Goal: Information Seeking & Learning: Learn about a topic

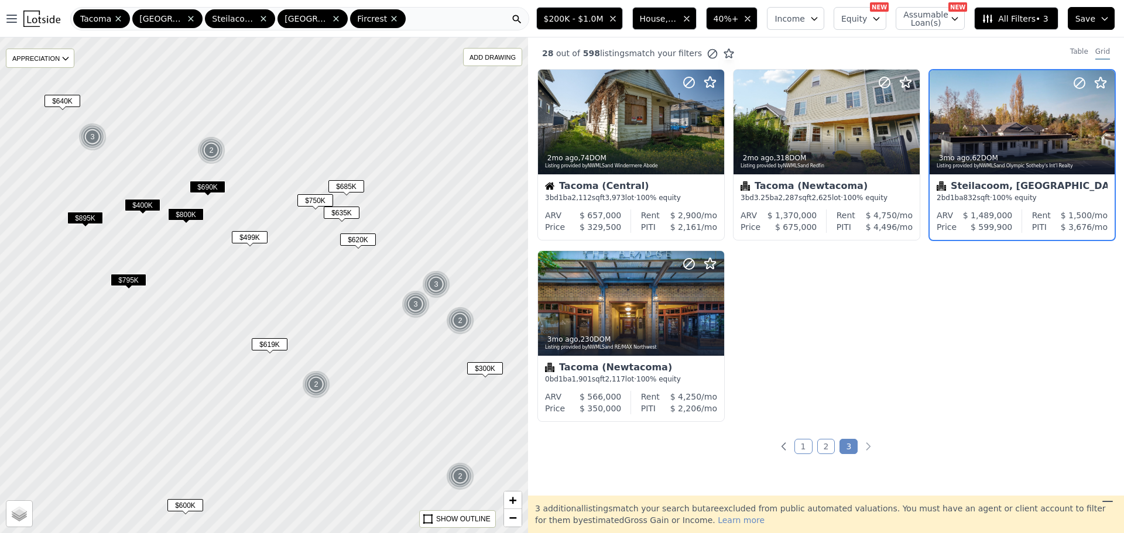
drag, startPoint x: 37, startPoint y: 28, endPoint x: 43, endPoint y: 18, distance: 11.0
drag, startPoint x: 43, startPoint y: 30, endPoint x: 44, endPoint y: 19, distance: 11.2
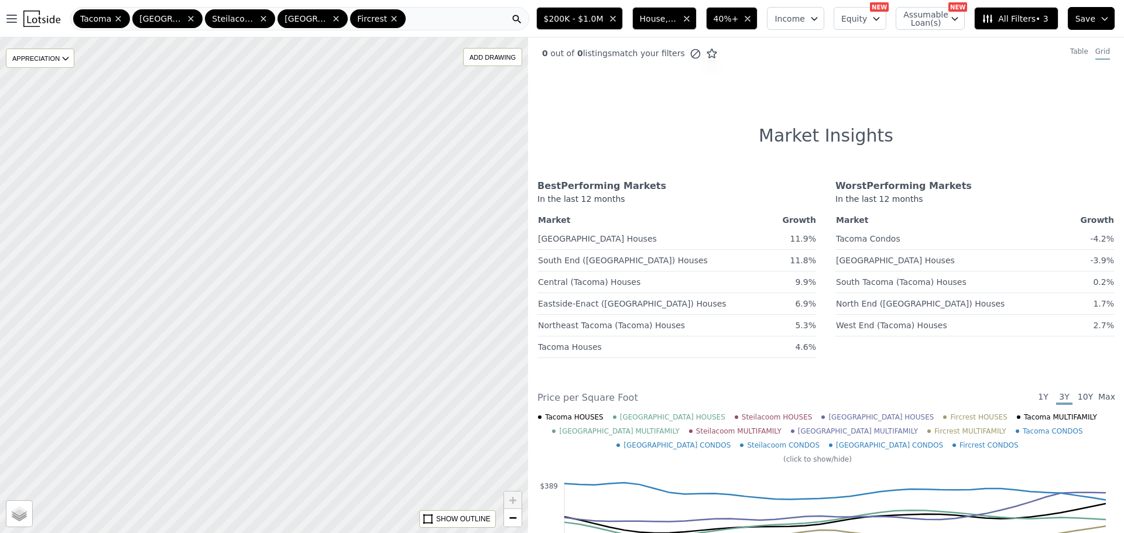
drag, startPoint x: 228, startPoint y: 199, endPoint x: 259, endPoint y: 227, distance: 41.9
click at [266, 248] on div at bounding box center [268, 289] width 633 height 595
drag, startPoint x: 300, startPoint y: 265, endPoint x: 341, endPoint y: 350, distance: 94.8
click at [341, 350] on div at bounding box center [263, 285] width 633 height 595
drag, startPoint x: 386, startPoint y: 213, endPoint x: 356, endPoint y: 376, distance: 165.9
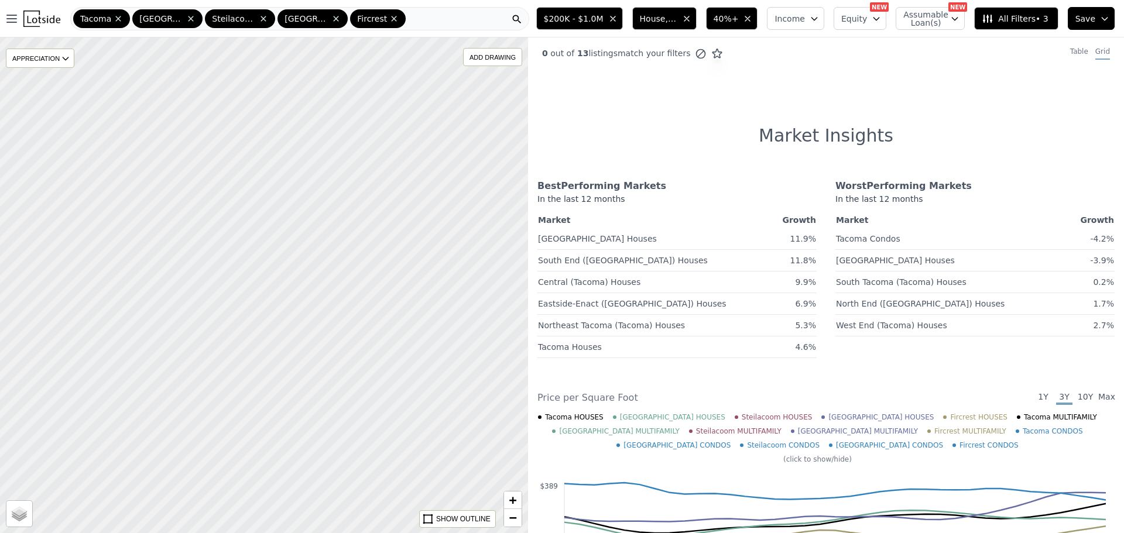
click at [356, 380] on div at bounding box center [261, 308] width 633 height 595
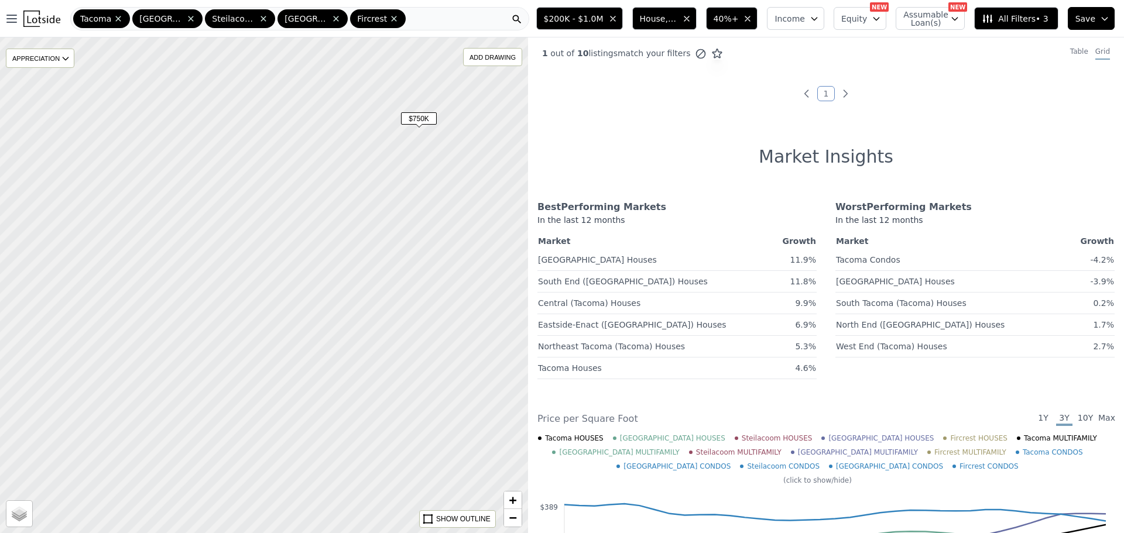
drag, startPoint x: 352, startPoint y: 342, endPoint x: 351, endPoint y: 321, distance: 21.1
click at [351, 321] on div at bounding box center [263, 285] width 633 height 595
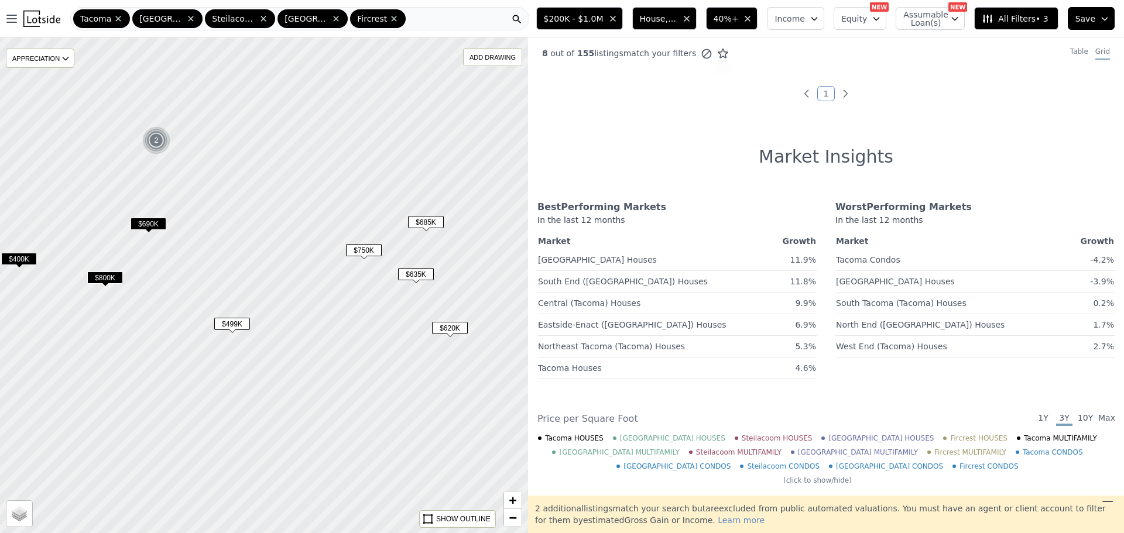
drag, startPoint x: 320, startPoint y: 367, endPoint x: 363, endPoint y: 284, distance: 93.5
click at [363, 284] on div at bounding box center [263, 285] width 633 height 595
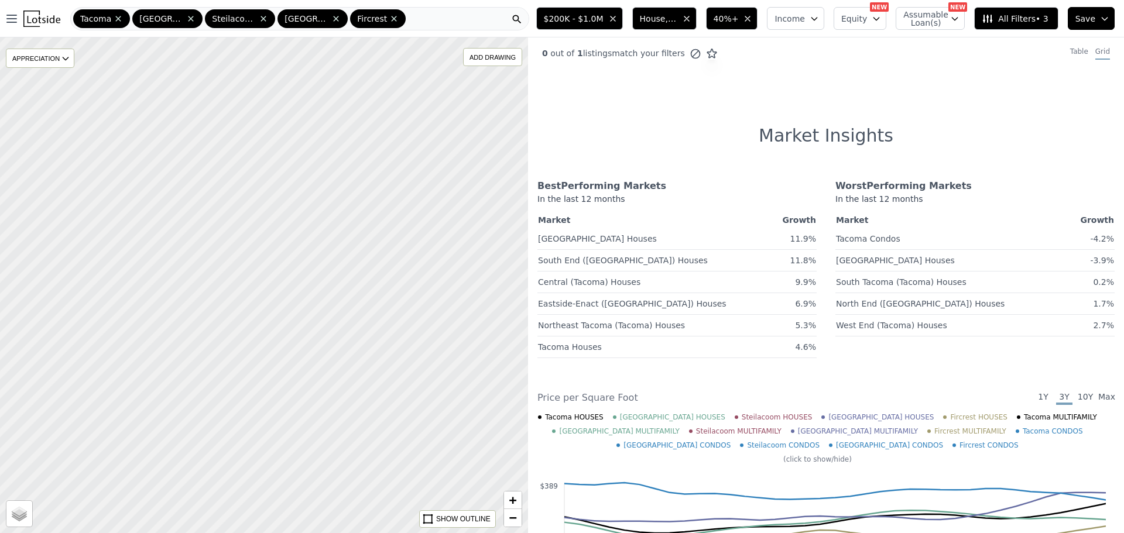
drag, startPoint x: 399, startPoint y: 243, endPoint x: 301, endPoint y: 295, distance: 110.5
click at [300, 296] on div at bounding box center [263, 285] width 633 height 595
drag, startPoint x: 362, startPoint y: 271, endPoint x: 341, endPoint y: 292, distance: 29.4
click at [341, 292] on div at bounding box center [263, 285] width 633 height 595
drag, startPoint x: 40, startPoint y: 25, endPoint x: 47, endPoint y: 13, distance: 14.0
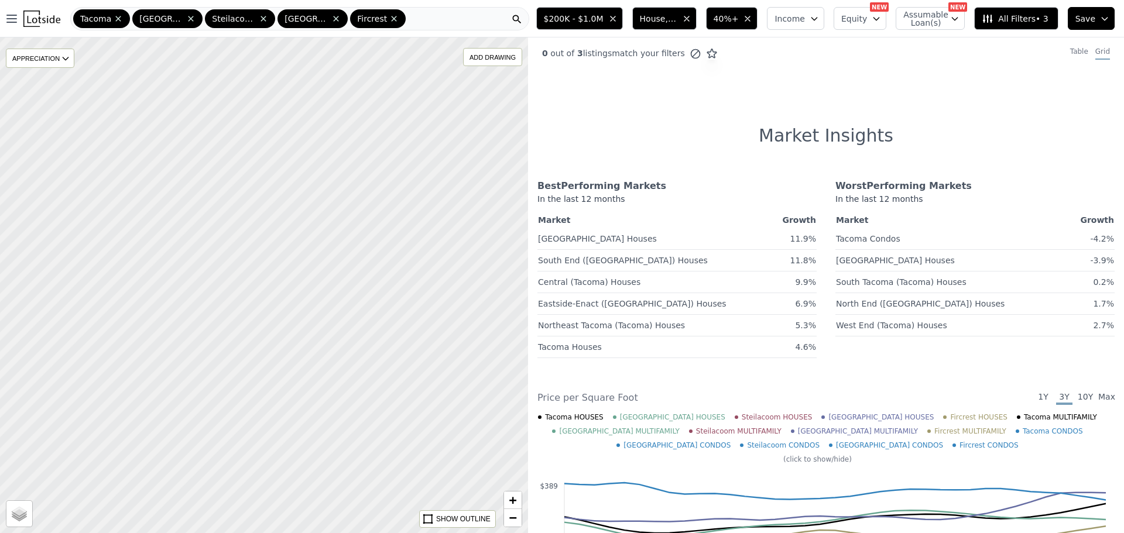
drag, startPoint x: 390, startPoint y: 227, endPoint x: 339, endPoint y: 321, distance: 107.4
click at [280, 373] on div at bounding box center [263, 285] width 633 height 595
drag, startPoint x: 443, startPoint y: 193, endPoint x: 317, endPoint y: 335, distance: 189.5
click at [317, 335] on div at bounding box center [263, 285] width 633 height 595
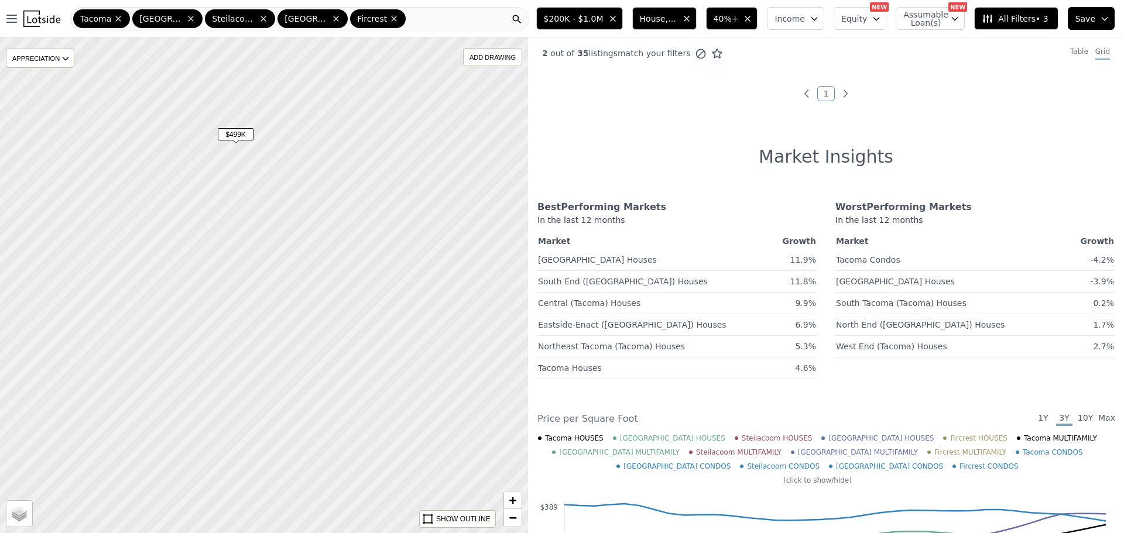
drag, startPoint x: 378, startPoint y: 311, endPoint x: 361, endPoint y: 276, distance: 39.0
click at [401, 286] on div at bounding box center [266, 284] width 633 height 595
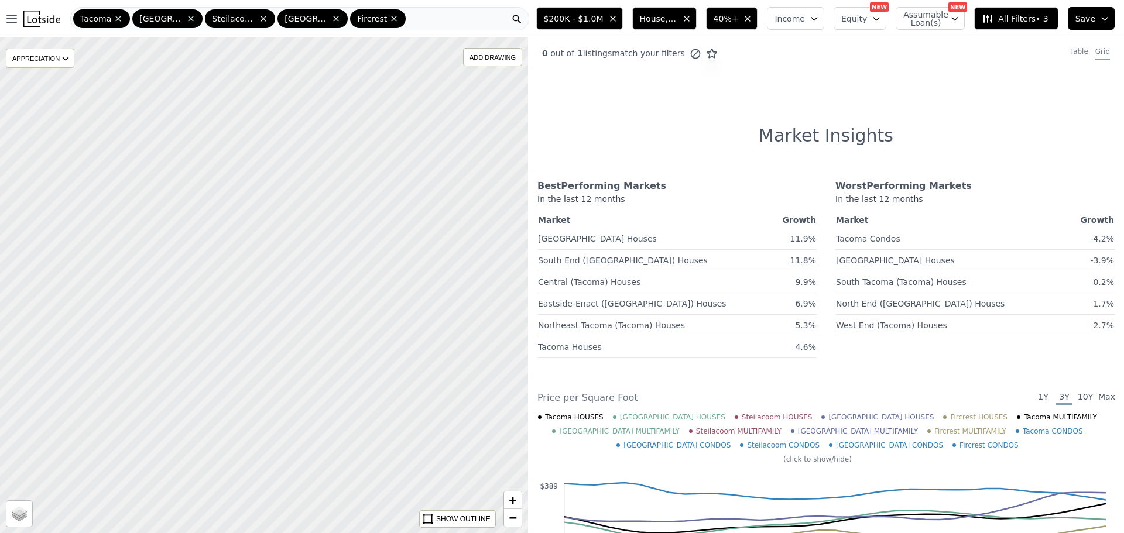
drag, startPoint x: 335, startPoint y: 186, endPoint x: 328, endPoint y: 228, distance: 42.7
click at [328, 228] on div at bounding box center [263, 285] width 633 height 595
drag, startPoint x: 324, startPoint y: 173, endPoint x: 328, endPoint y: 207, distance: 34.1
click at [328, 207] on div at bounding box center [263, 285] width 633 height 595
click at [337, 237] on div at bounding box center [263, 285] width 633 height 595
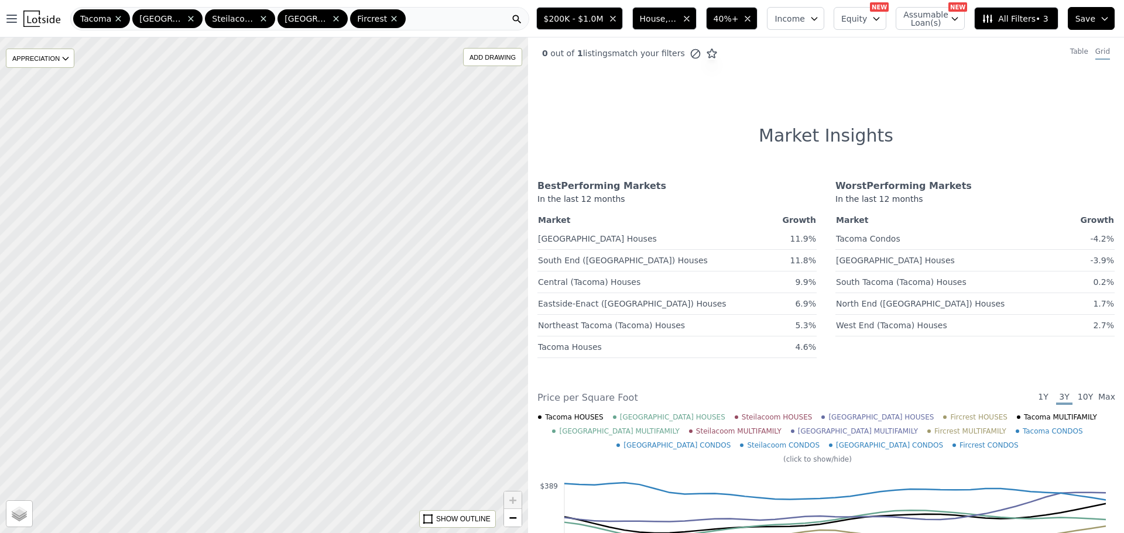
click at [321, 268] on div at bounding box center [263, 285] width 633 height 595
drag, startPoint x: 317, startPoint y: 163, endPoint x: 321, endPoint y: 277, distance: 114.2
click at [314, 281] on div at bounding box center [262, 288] width 633 height 595
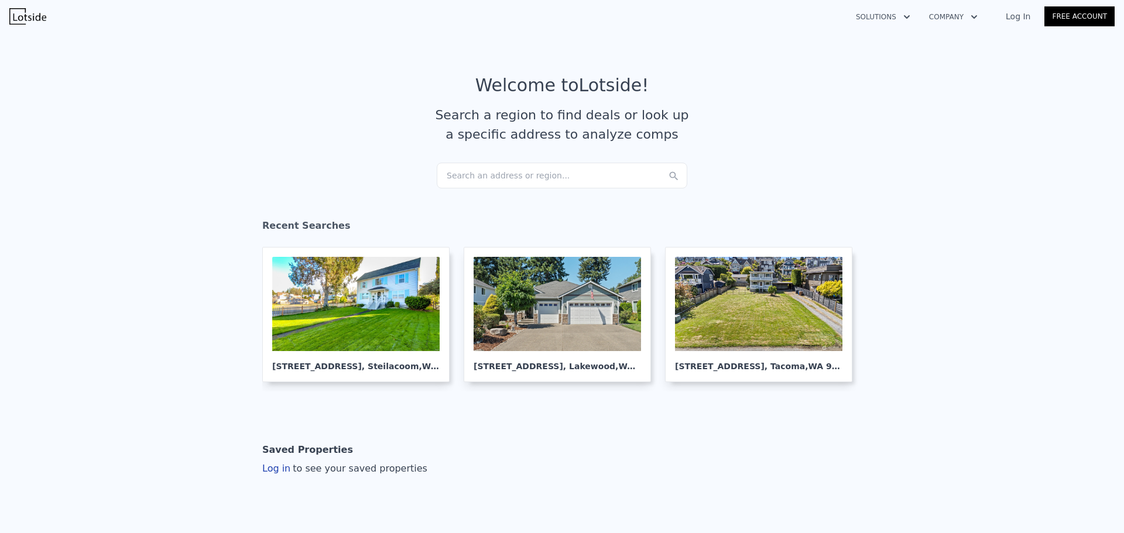
click at [519, 162] on article "Welcome to Lotside ! Search a region to find deals or look up a specific addres…" at bounding box center [561, 119] width 749 height 88
click at [519, 167] on div "Search an address or region..." at bounding box center [562, 176] width 251 height 26
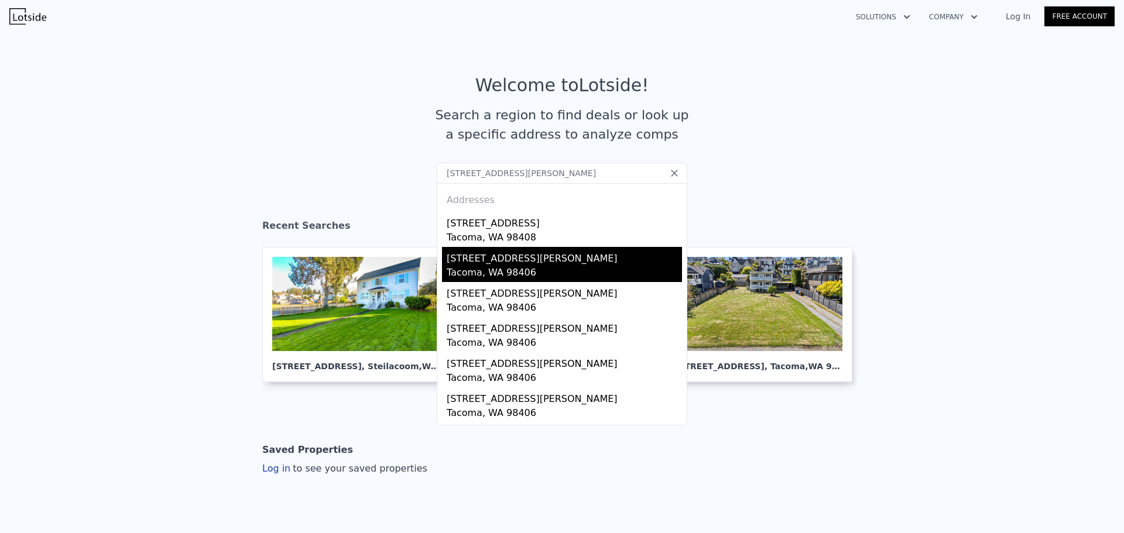
type input "[STREET_ADDRESS][PERSON_NAME]"
click at [526, 270] on div "Tacoma, WA 98406" at bounding box center [564, 274] width 235 height 16
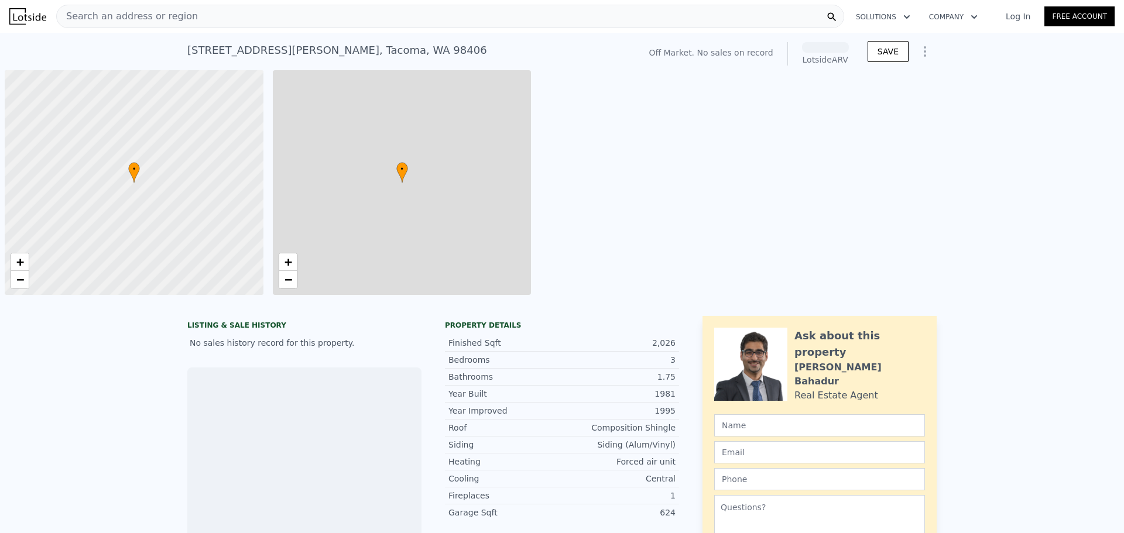
scroll to position [0, 5]
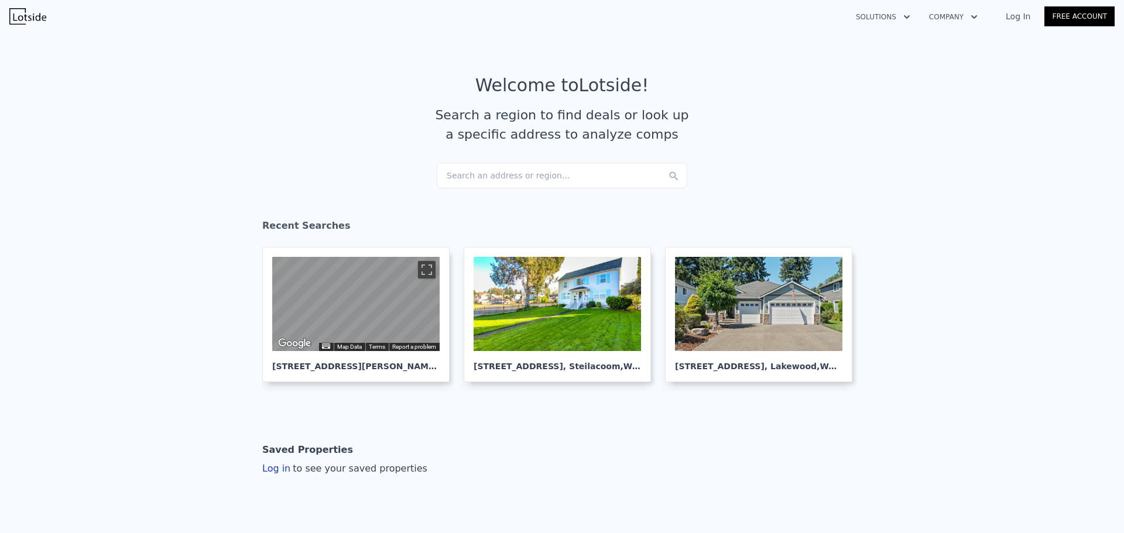
click at [462, 171] on div "Search an address or region..." at bounding box center [562, 176] width 251 height 26
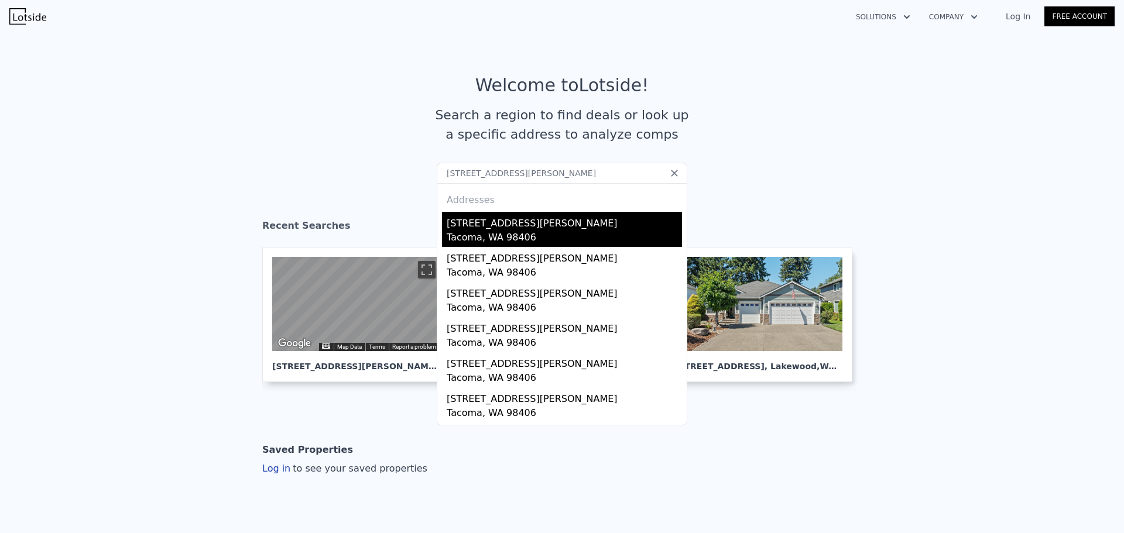
type input "[STREET_ADDRESS][PERSON_NAME]"
click at [490, 236] on div "Tacoma, WA 98406" at bounding box center [564, 239] width 235 height 16
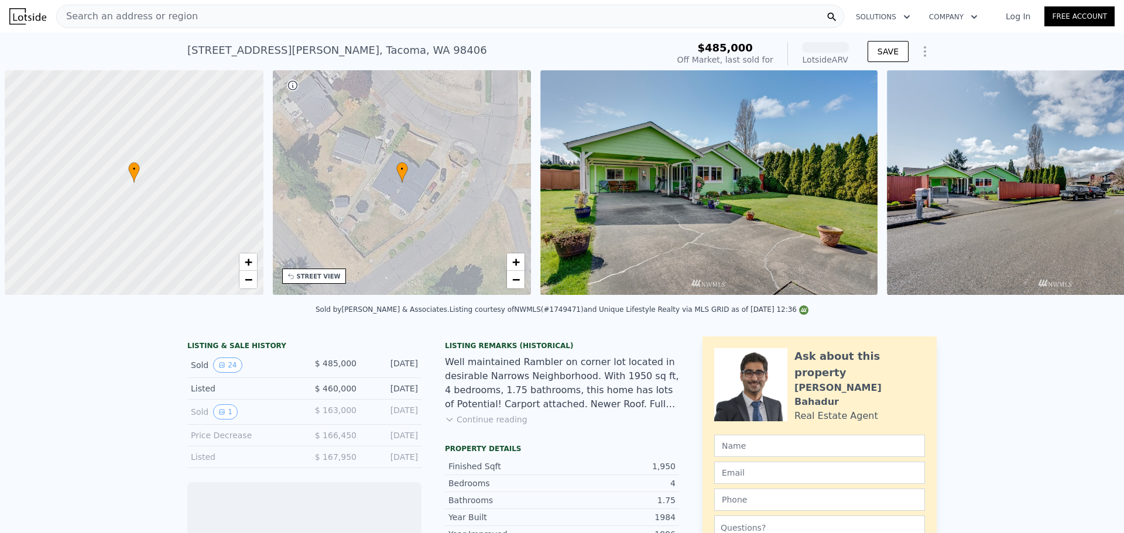
scroll to position [0, 5]
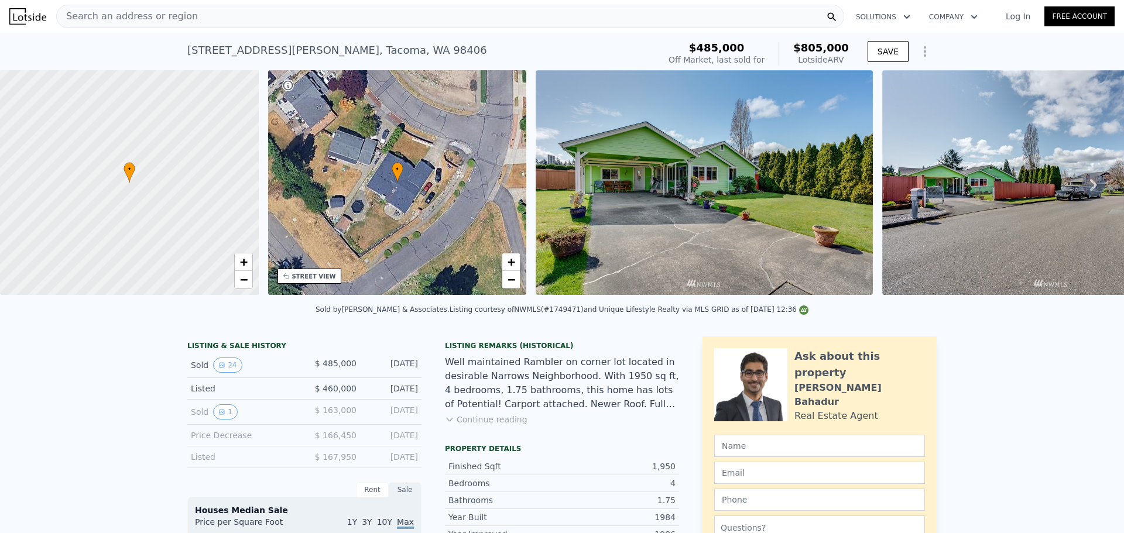
click at [161, 22] on span "Search an address or region" at bounding box center [127, 16] width 141 height 14
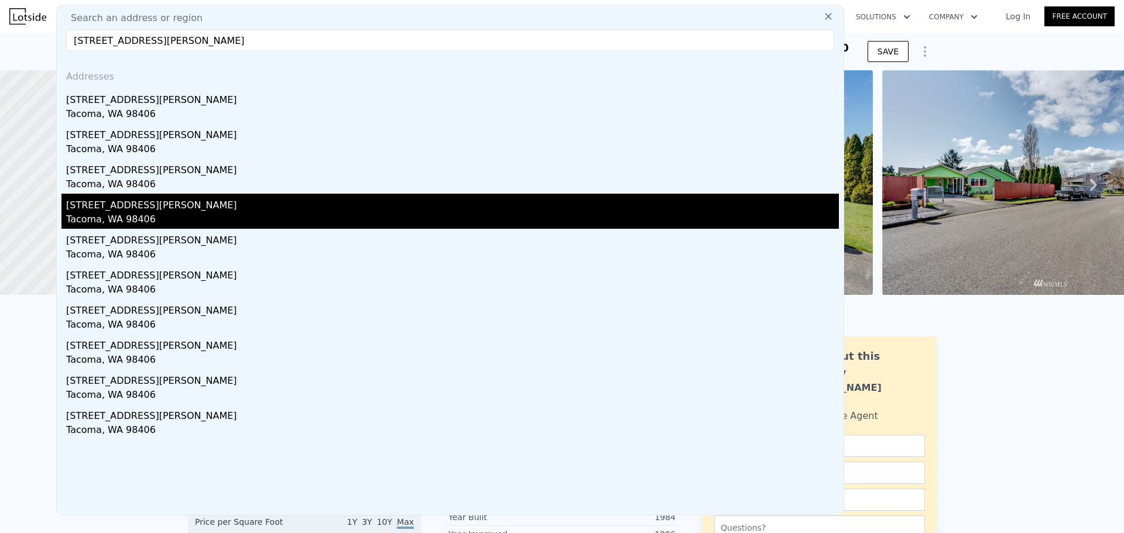
type input "7848 N Woodworth Ave, Tacoma, WA 98406"
click at [162, 224] on div "Tacoma, WA 98406" at bounding box center [452, 220] width 773 height 16
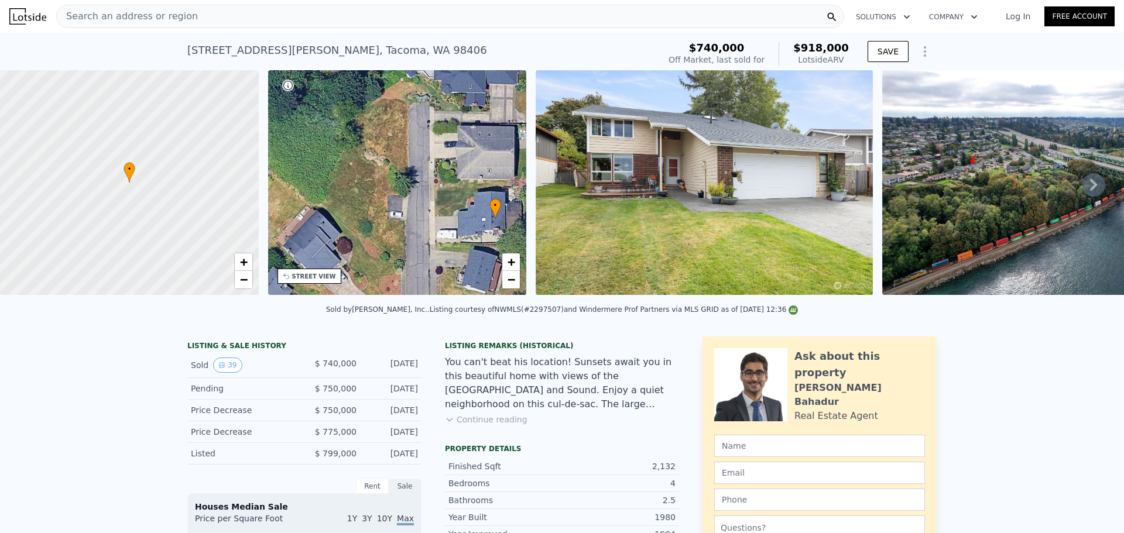
drag, startPoint x: 338, startPoint y: 190, endPoint x: 400, endPoint y: 211, distance: 66.3
click at [400, 211] on div "• + −" at bounding box center [397, 182] width 259 height 225
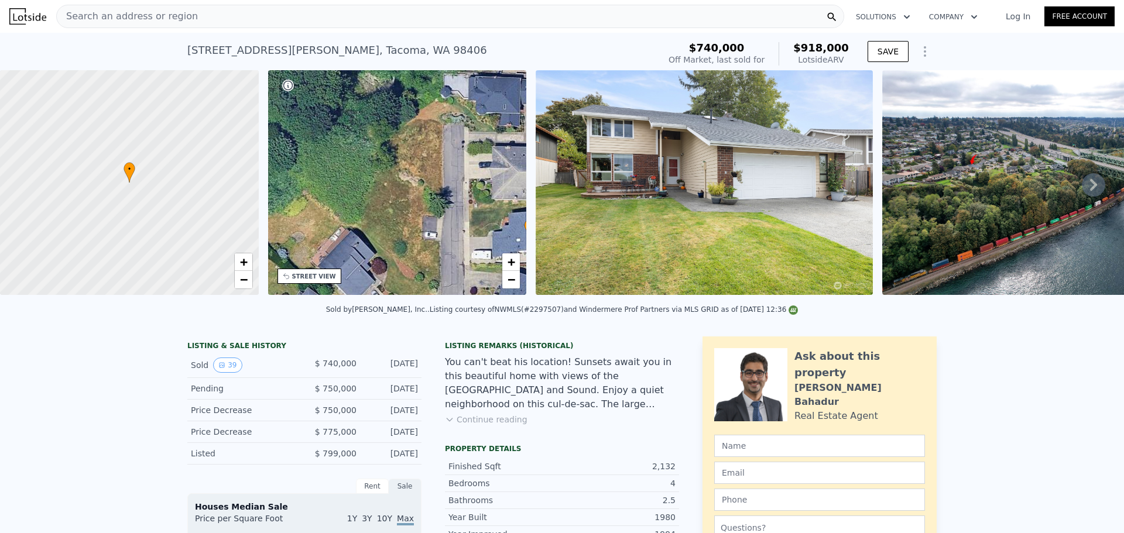
drag, startPoint x: 350, startPoint y: 155, endPoint x: 373, endPoint y: 162, distance: 23.9
click at [373, 161] on div "• + −" at bounding box center [397, 182] width 259 height 225
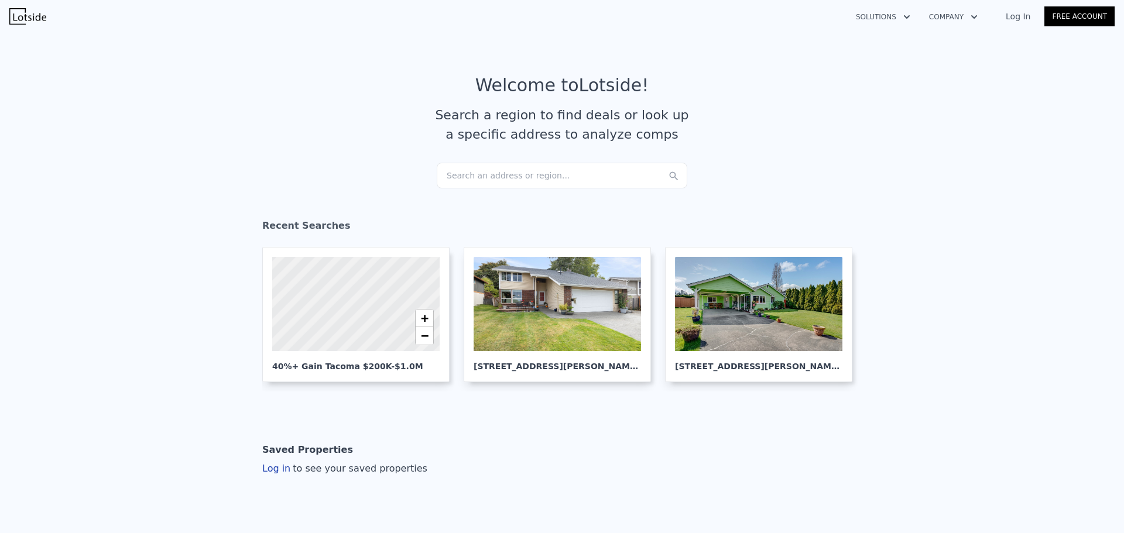
click at [490, 180] on div "Search an address or region..." at bounding box center [562, 176] width 251 height 26
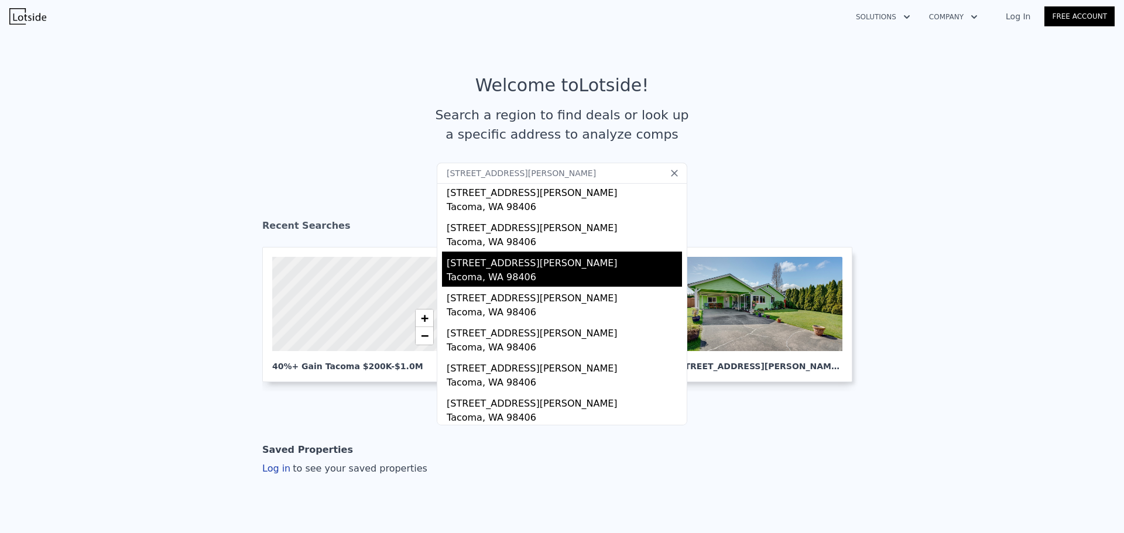
scroll to position [138, 0]
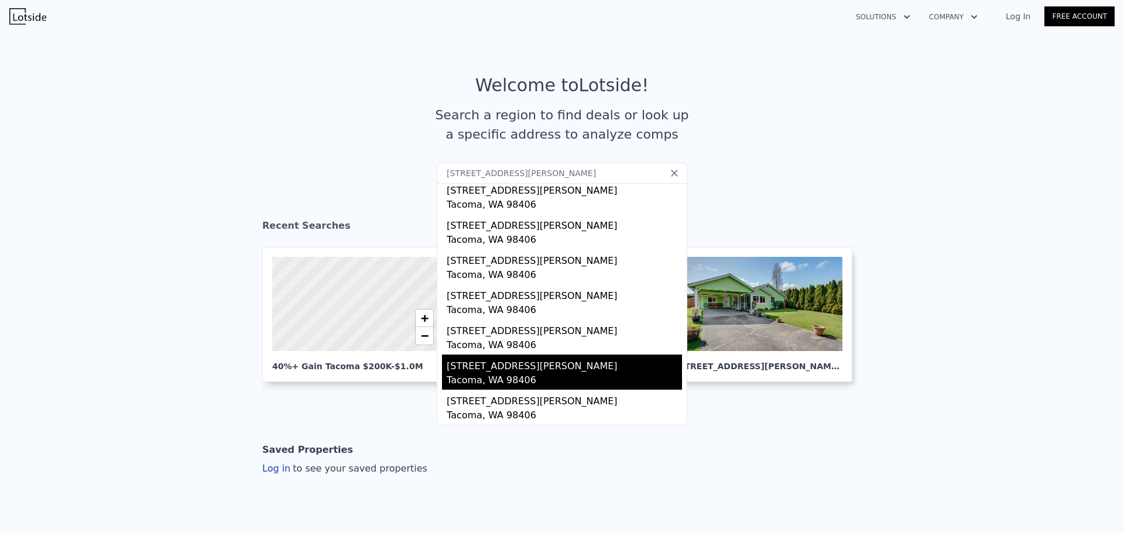
type input "7848 N Woodworth Ave, Tacoma, WA 98406"
click at [550, 376] on div "Tacoma, WA 98406" at bounding box center [564, 381] width 235 height 16
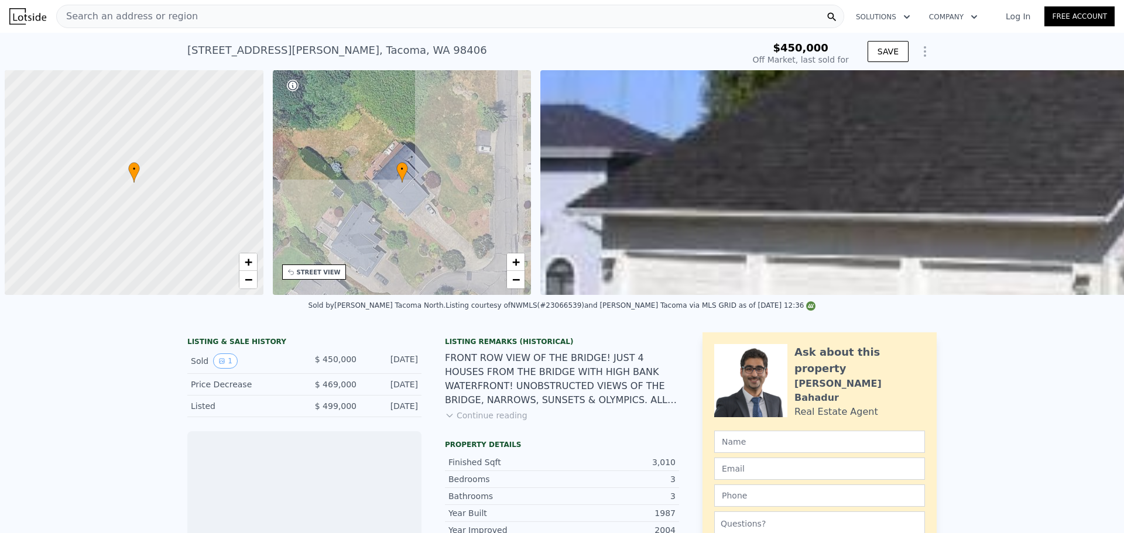
scroll to position [0, 5]
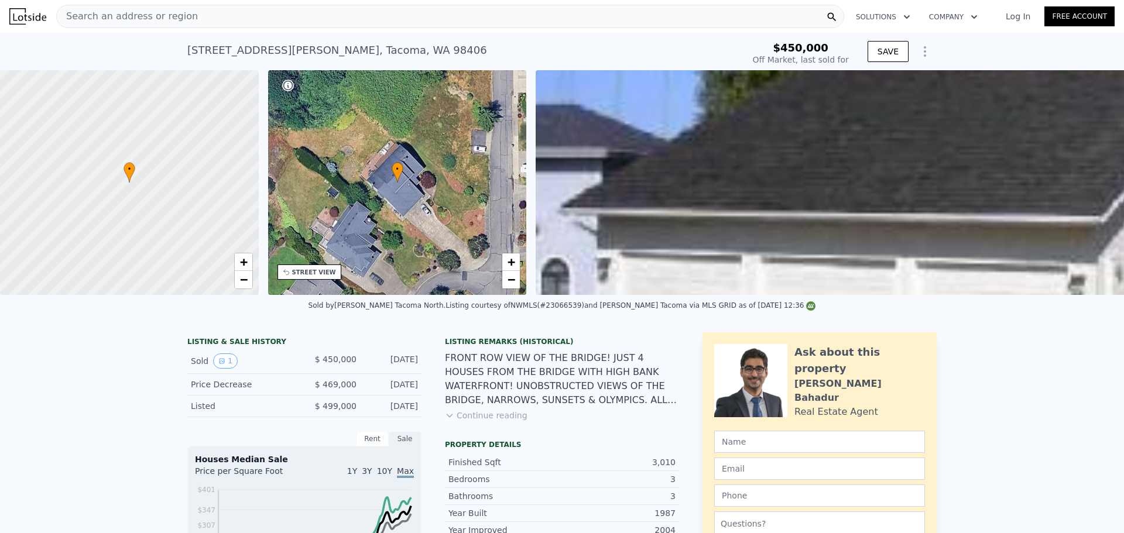
click at [437, 181] on div "• + −" at bounding box center [397, 182] width 259 height 225
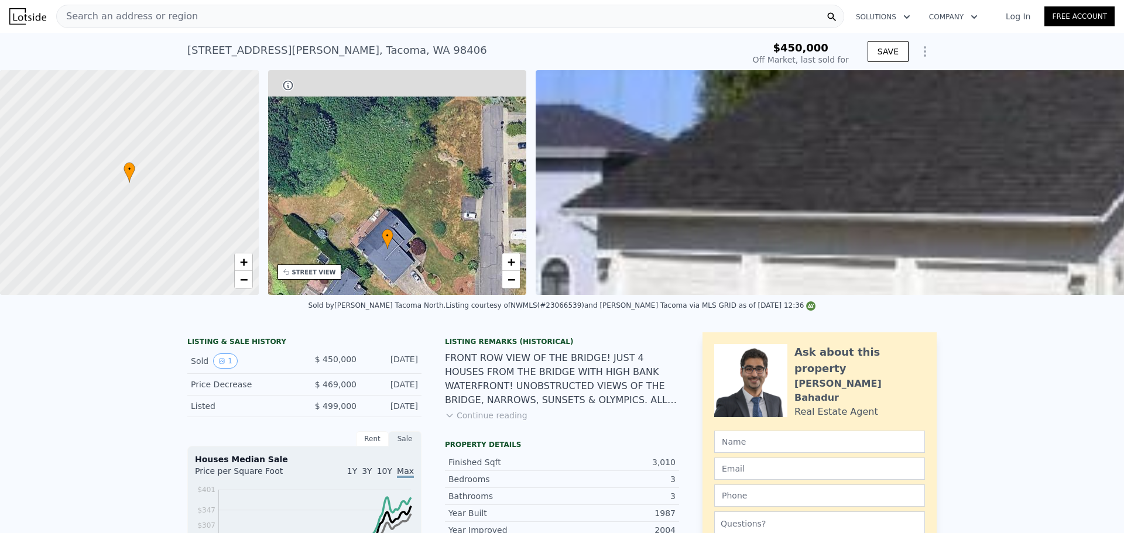
drag, startPoint x: 410, startPoint y: 155, endPoint x: 402, endPoint y: 224, distance: 69.0
click at [400, 232] on div "• + −" at bounding box center [397, 182] width 259 height 225
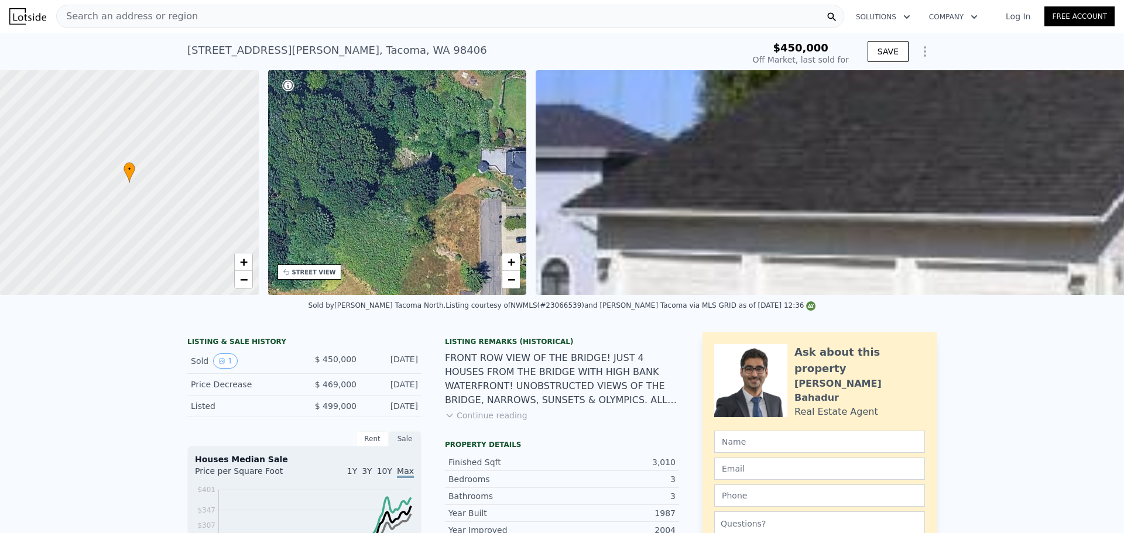
drag, startPoint x: 419, startPoint y: 170, endPoint x: 418, endPoint y: 246, distance: 76.1
click at [418, 246] on div "• + −" at bounding box center [397, 182] width 259 height 225
click at [26, 16] on img at bounding box center [27, 16] width 37 height 16
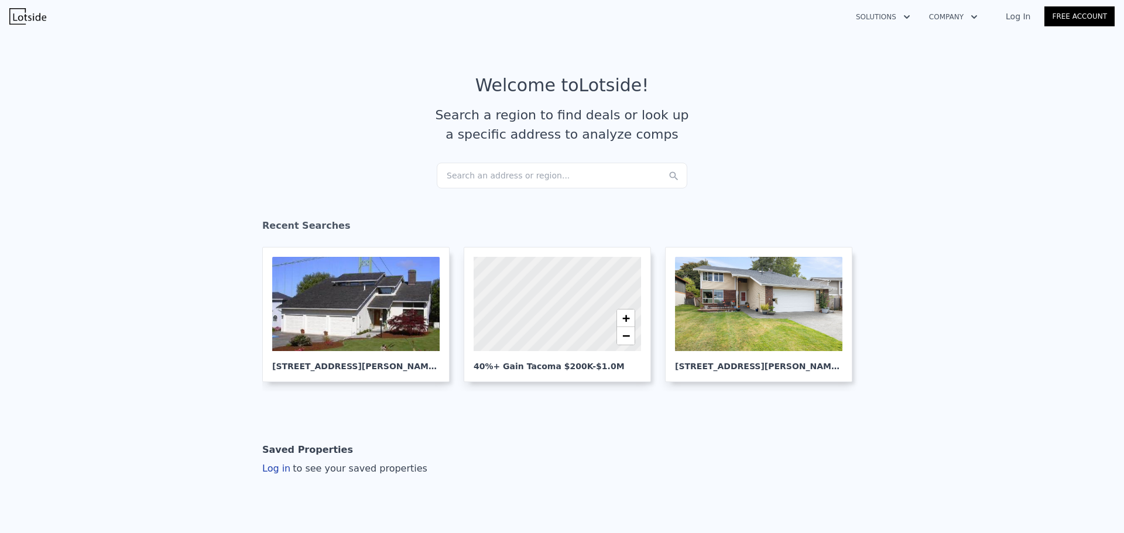
click at [499, 177] on div "Search an address or region..." at bounding box center [562, 176] width 251 height 26
click at [33, 19] on img at bounding box center [27, 16] width 37 height 16
click at [668, 177] on icon at bounding box center [674, 176] width 12 height 12
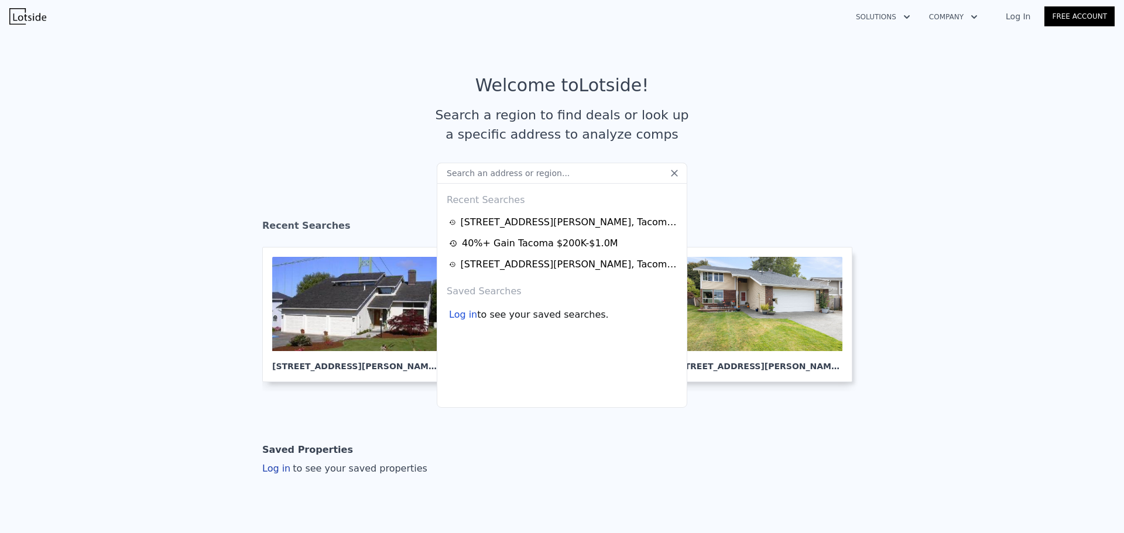
click at [239, 170] on section "Welcome to Lotside ! Search a region to find deals or look up a specific addres…" at bounding box center [562, 118] width 1124 height 181
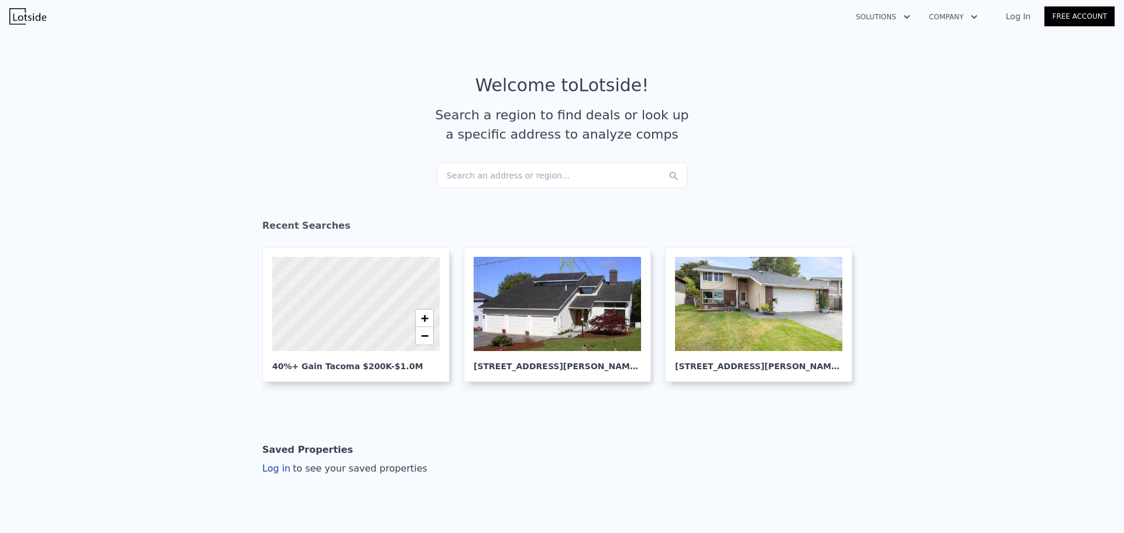
click at [481, 171] on div "Search an address or region..." at bounding box center [562, 176] width 251 height 26
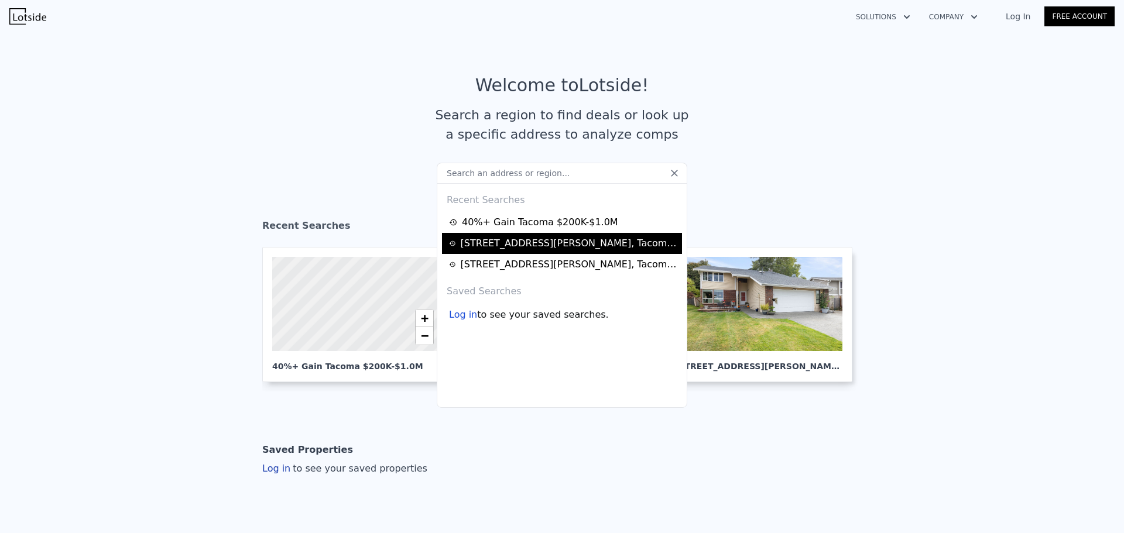
click at [504, 246] on div "[STREET_ADDRESS][PERSON_NAME]" at bounding box center [570, 243] width 218 height 14
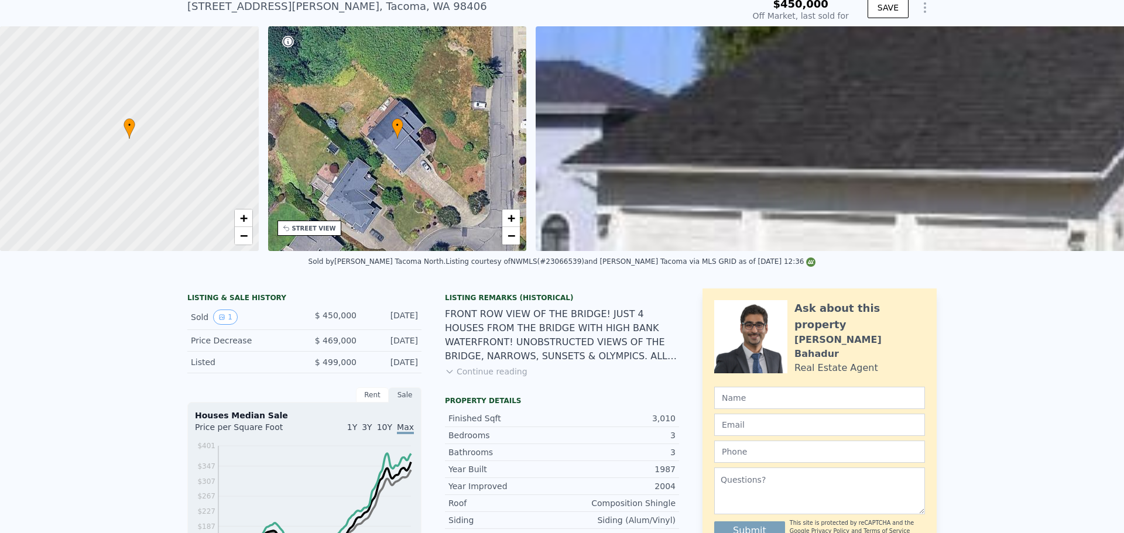
scroll to position [4, 0]
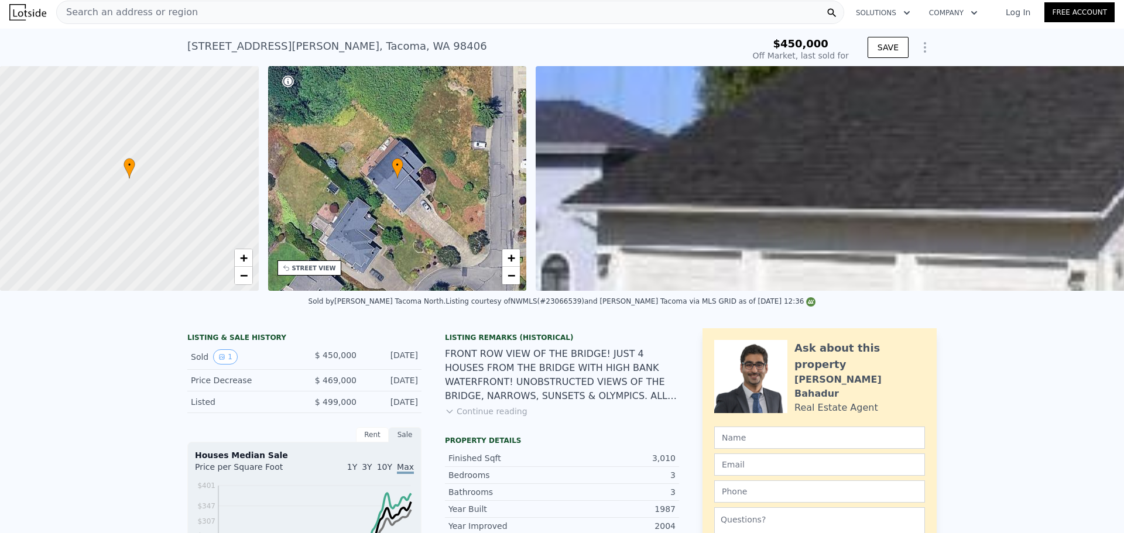
click at [127, 14] on span "Search an address or region" at bounding box center [127, 12] width 141 height 14
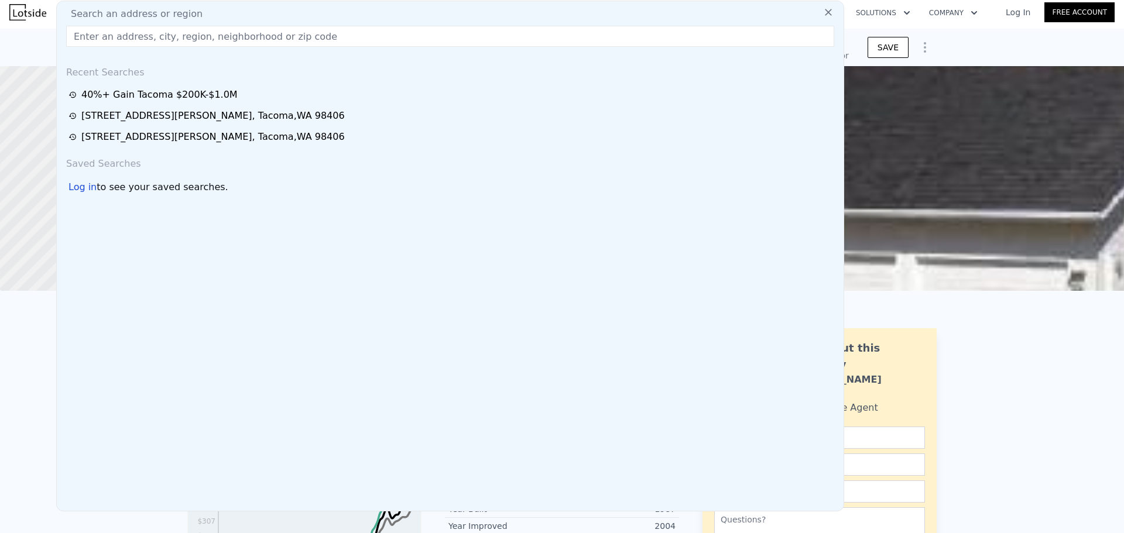
drag, startPoint x: 127, startPoint y: 14, endPoint x: 97, endPoint y: 46, distance: 43.9
click at [98, 47] on div "Search an address or region Recent Searches 40%+ Gain Tacoma $200K-$1.0M 7840 N…" at bounding box center [450, 256] width 788 height 511
paste input "[STREET_ADDRESS][PERSON_NAME]"
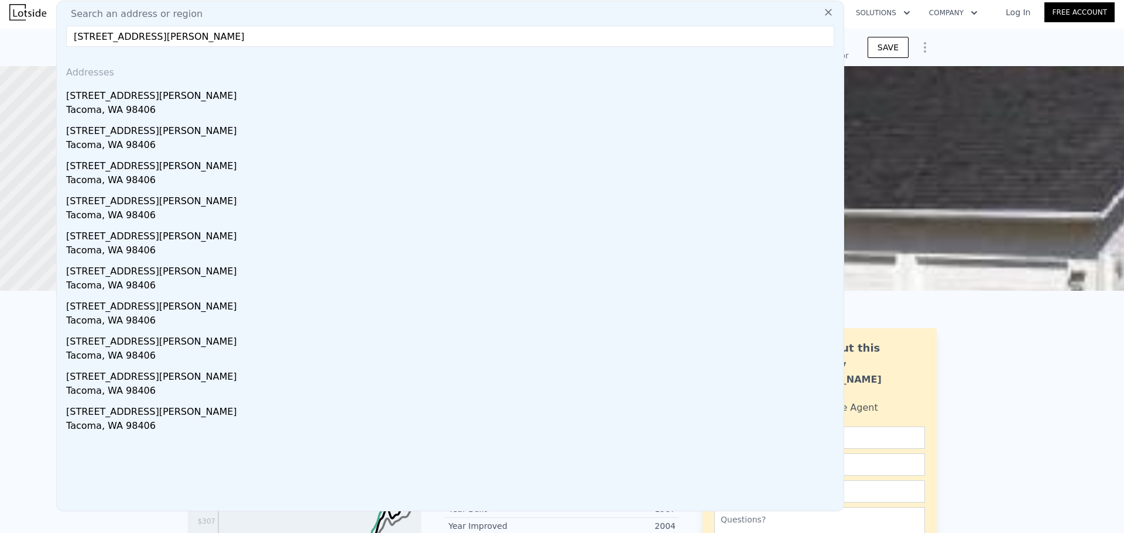
drag, startPoint x: 85, startPoint y: 38, endPoint x: 94, endPoint y: 39, distance: 9.4
click at [94, 39] on input "[STREET_ADDRESS][PERSON_NAME]" at bounding box center [450, 36] width 768 height 21
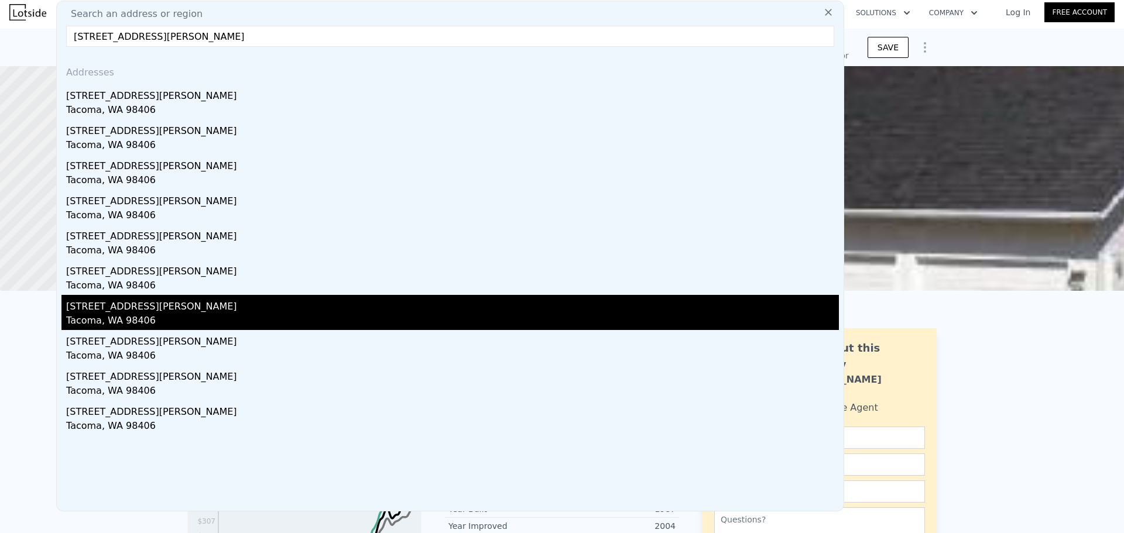
type input "7838 N Woodworth Ave, Tacoma, WA 98406"
click at [144, 298] on div "[STREET_ADDRESS][PERSON_NAME]" at bounding box center [452, 304] width 773 height 19
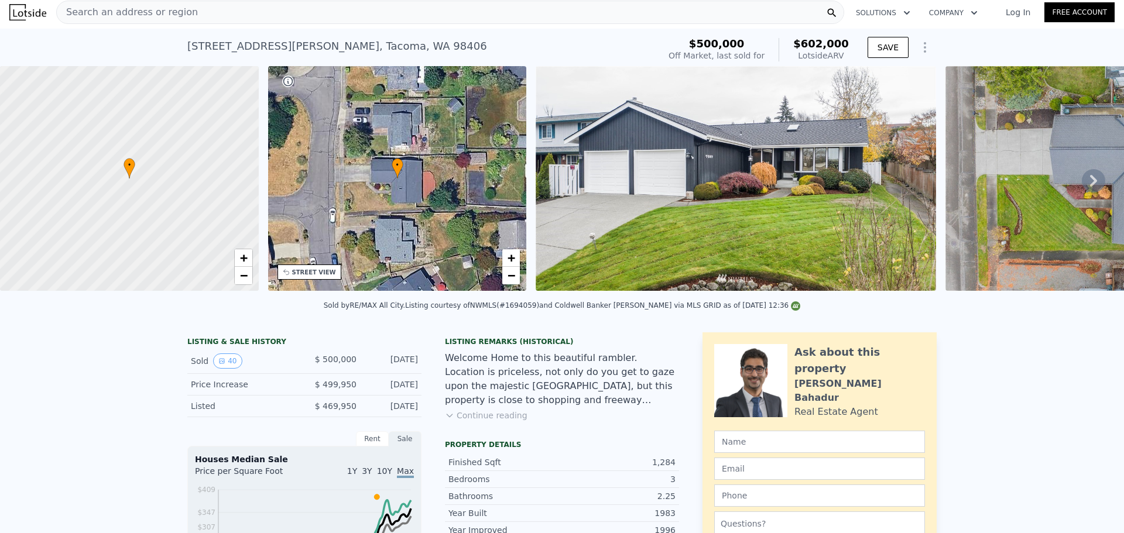
click at [689, 165] on img at bounding box center [736, 178] width 400 height 225
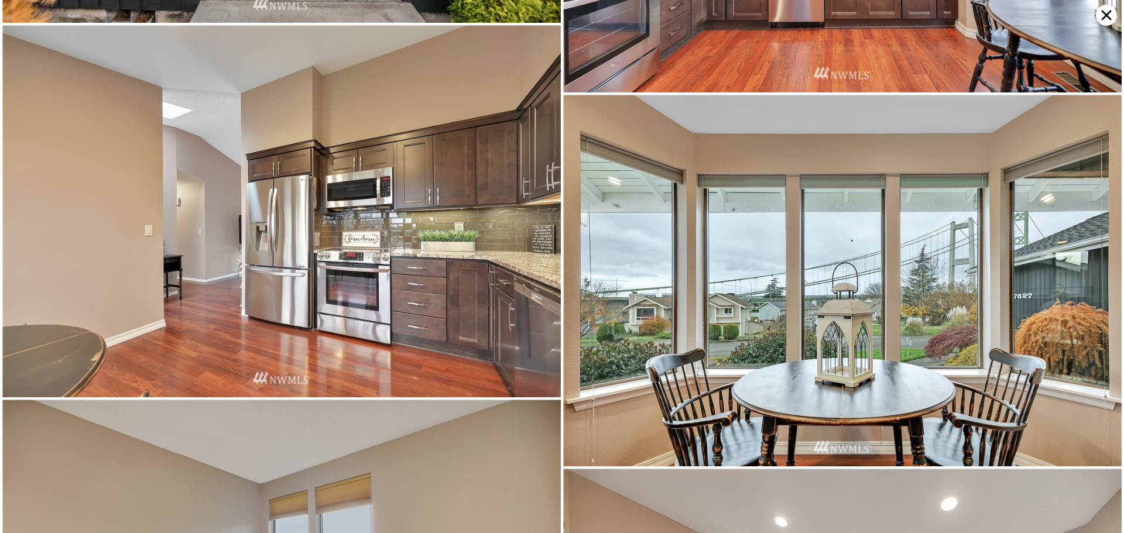
scroll to position [982, 0]
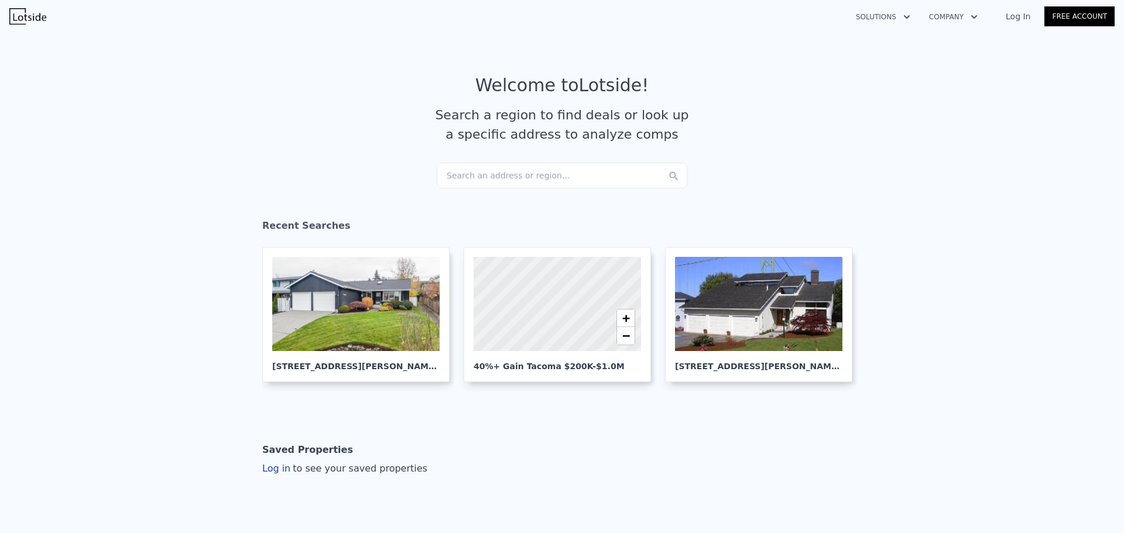
click at [534, 169] on div "Search an address or region..." at bounding box center [562, 176] width 251 height 26
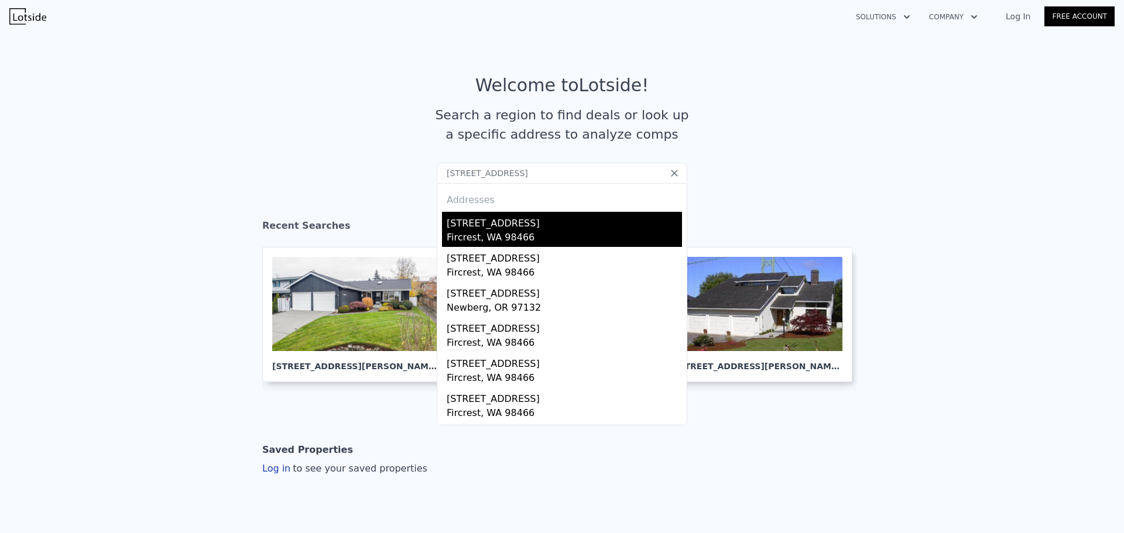
type input "[STREET_ADDRESS]"
click at [526, 229] on div "[STREET_ADDRESS]" at bounding box center [564, 221] width 235 height 19
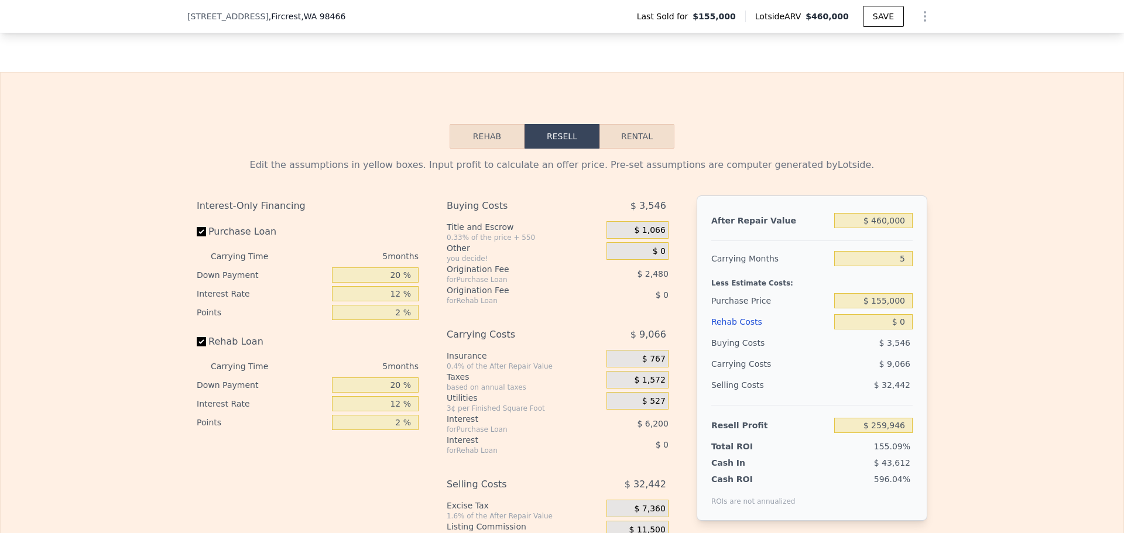
scroll to position [1810, 0]
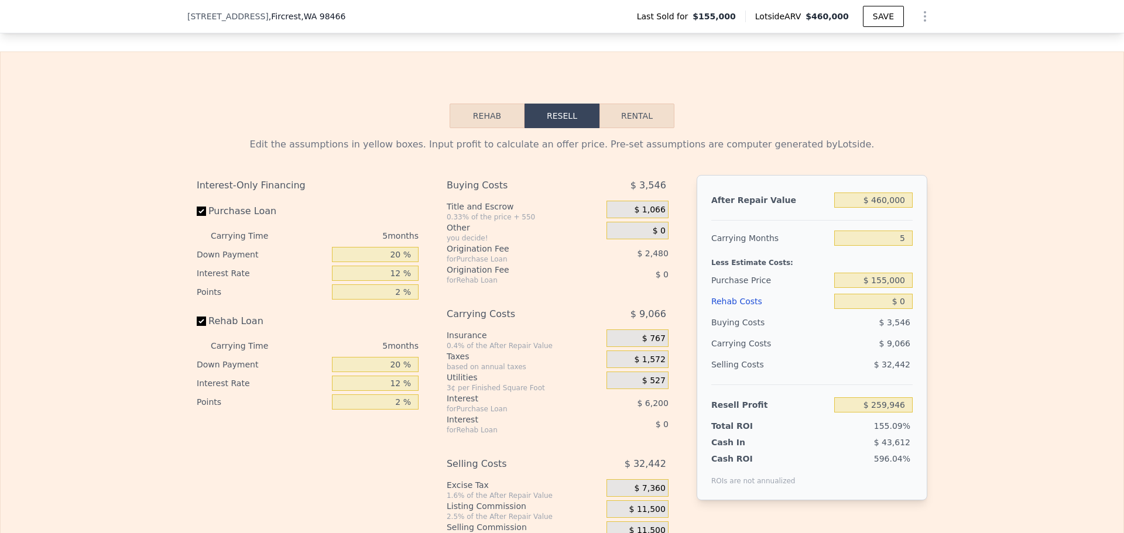
click at [620, 128] on button "Rental" at bounding box center [636, 116] width 75 height 25
select select "30"
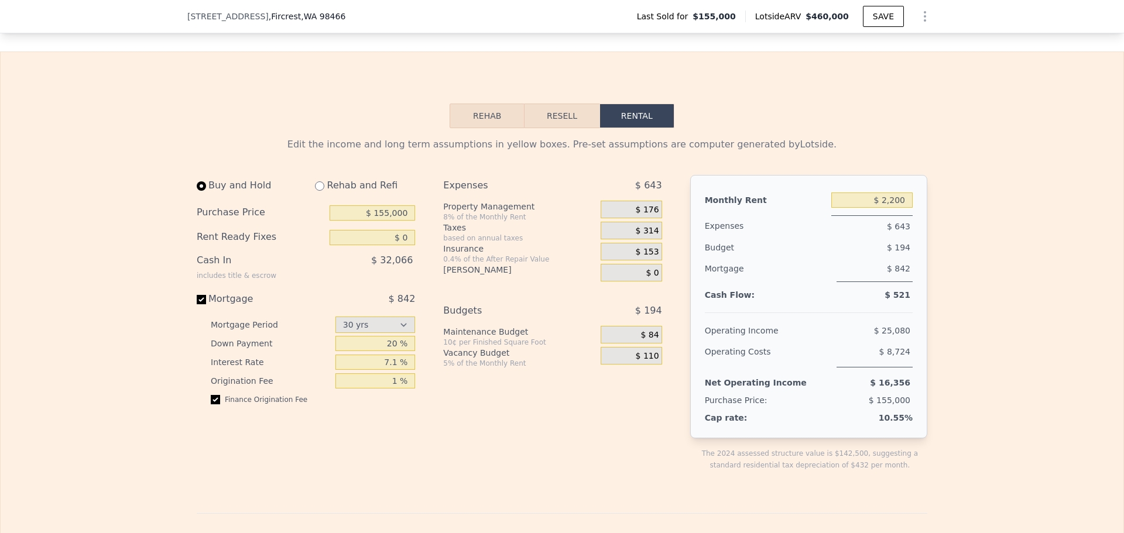
click at [546, 128] on button "Resell" at bounding box center [561, 116] width 74 height 25
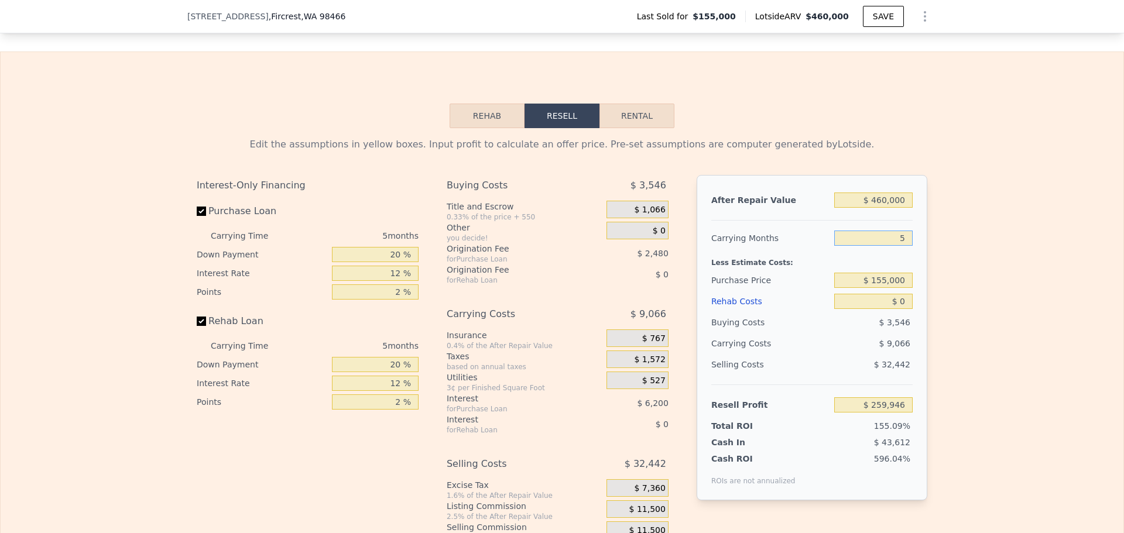
drag, startPoint x: 898, startPoint y: 255, endPoint x: 931, endPoint y: 254, distance: 32.8
click at [931, 254] on div "Edit the assumptions in yellow boxes. Input profit to calculate an offer price.…" at bounding box center [561, 345] width 749 height 435
type input "0"
type input "$ 269,012"
type input "0"
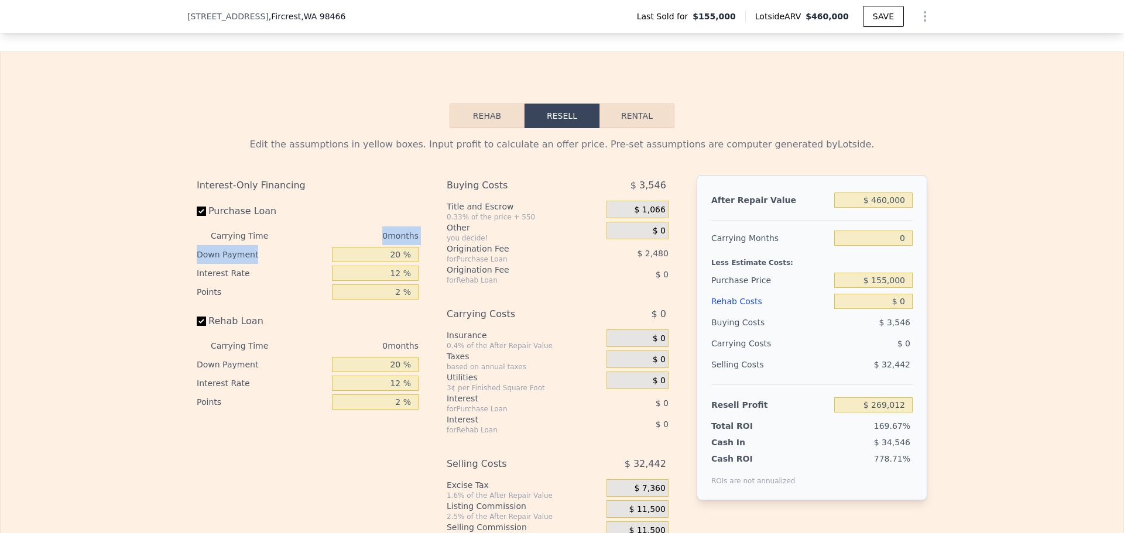
drag, startPoint x: 369, startPoint y: 262, endPoint x: 433, endPoint y: 270, distance: 64.3
click at [431, 270] on div "Interest-Only Financing Purchase Loan Carrying Time 0 months Down Payment 20 % …" at bounding box center [562, 369] width 730 height 389
click at [381, 262] on input "20 %" at bounding box center [375, 254] width 87 height 15
drag, startPoint x: 383, startPoint y: 272, endPoint x: 427, endPoint y: 274, distance: 44.5
click at [410, 262] on input "20 %" at bounding box center [375, 254] width 87 height 15
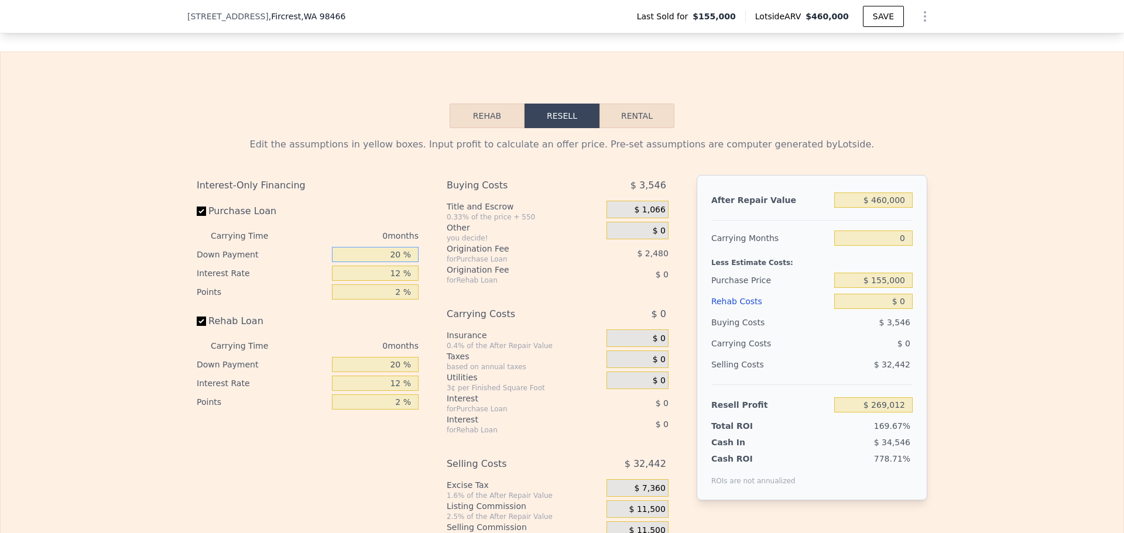
type input "0 %"
type input "$ 268,392"
type input "0 %"
drag, startPoint x: 402, startPoint y: 291, endPoint x: 404, endPoint y: 306, distance: 14.7
click at [451, 299] on div "Interest-Only Financing Purchase Loan Carrying Time 0 months Down Payment 0 % I…" at bounding box center [562, 369] width 730 height 389
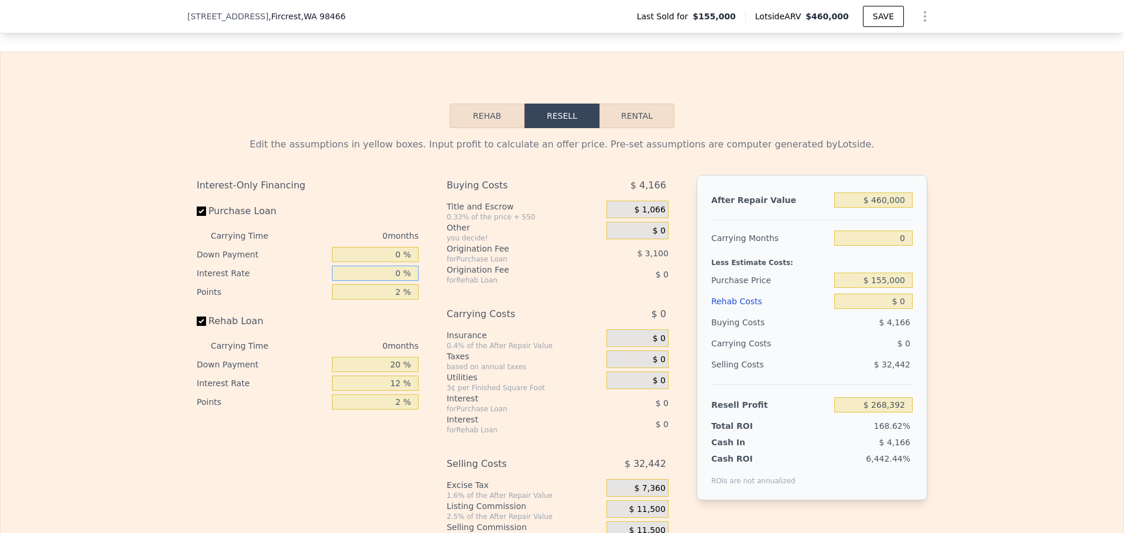
type input "0 %"
drag, startPoint x: 389, startPoint y: 313, endPoint x: 378, endPoint y: 345, distance: 33.5
click at [455, 314] on div "Interest-Only Financing Purchase Loan Carrying Time 0 months Down Payment 0 % I…" at bounding box center [562, 369] width 730 height 389
type input "0 %"
type input "$ 271,492"
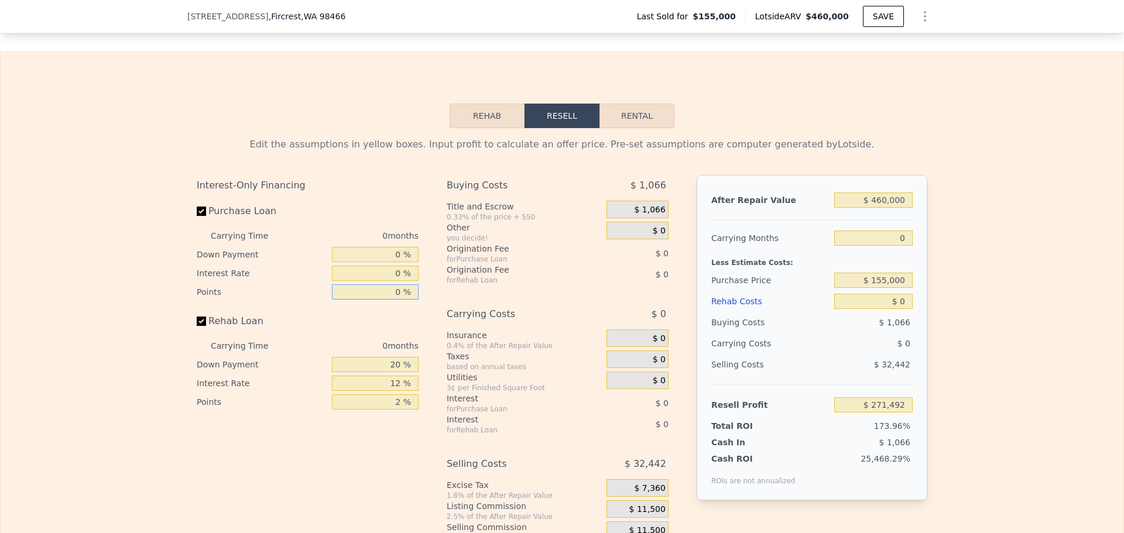
type input "0 %"
drag, startPoint x: 387, startPoint y: 383, endPoint x: 390, endPoint y: 403, distance: 20.1
click at [451, 392] on div "Interest-Only Financing Purchase Loan Carrying Time 0 months Down Payment 0 % I…" at bounding box center [562, 369] width 730 height 389
type input "0 %"
drag, startPoint x: 394, startPoint y: 399, endPoint x: 458, endPoint y: 405, distance: 64.7
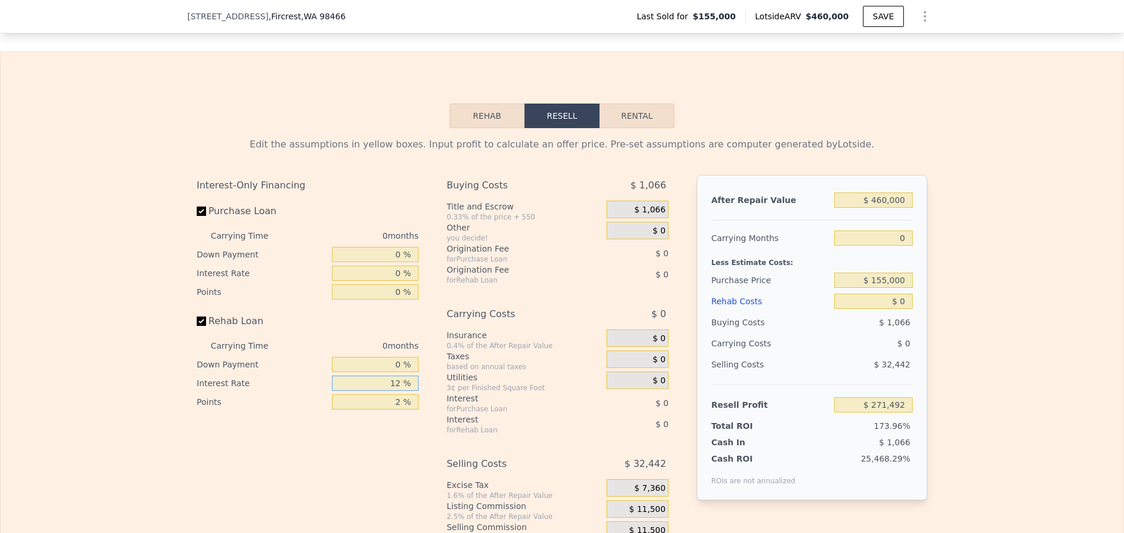
click at [453, 404] on div "Interest-Only Financing Purchase Loan Carrying Time 0 months Down Payment 0 % I…" at bounding box center [562, 369] width 730 height 389
type input "0 %"
drag, startPoint x: 376, startPoint y: 418, endPoint x: 486, endPoint y: 428, distance: 109.9
click at [479, 427] on div "Interest-Only Financing Purchase Loan Carrying Time 0 months Down Payment 0 % I…" at bounding box center [562, 369] width 730 height 389
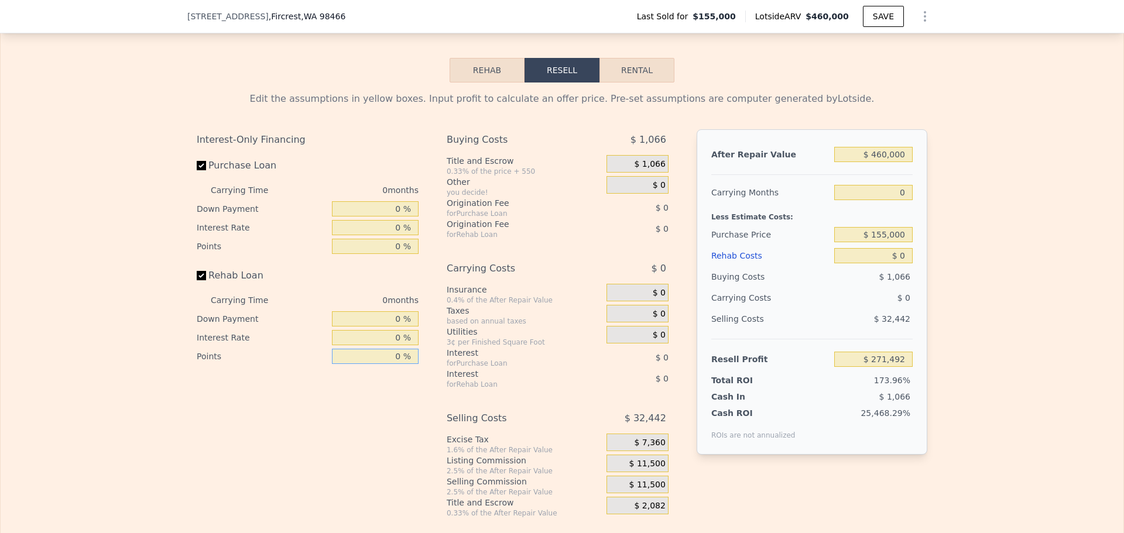
scroll to position [1927, 0]
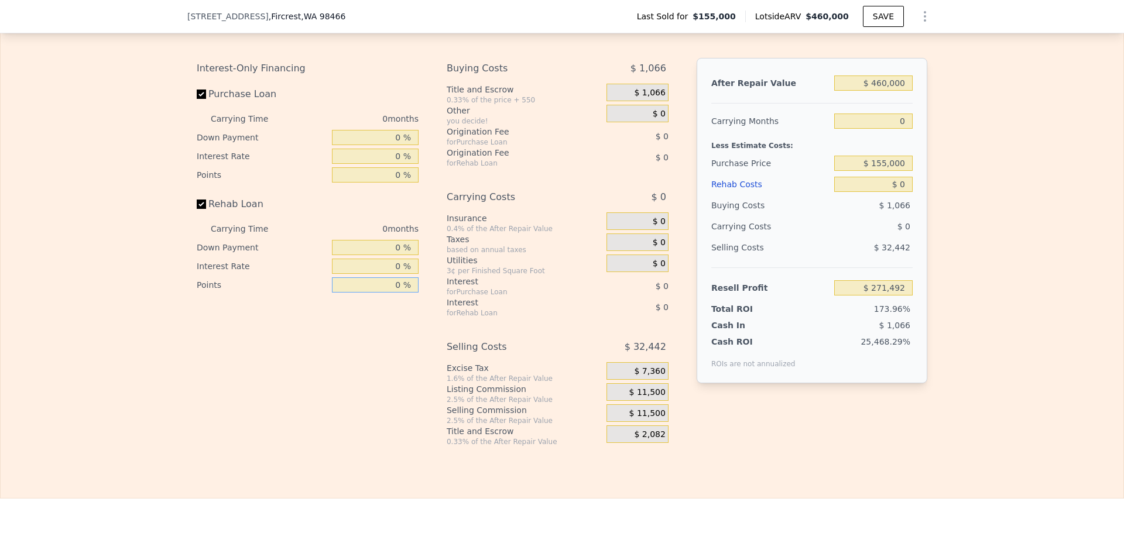
type input "0 %"
click at [649, 398] on span "$ 11,500" at bounding box center [647, 392] width 36 height 11
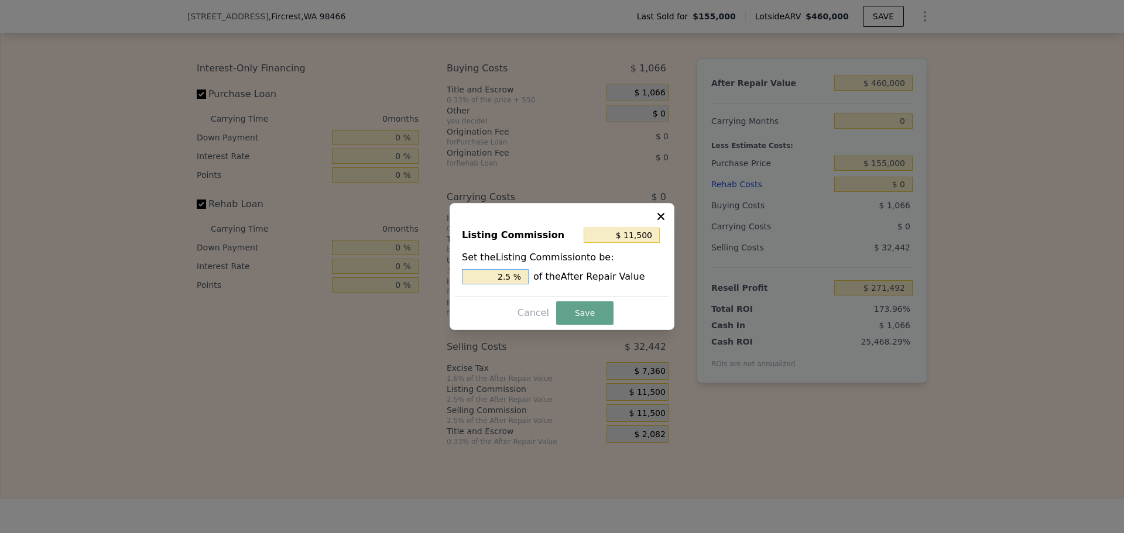
drag, startPoint x: 504, startPoint y: 280, endPoint x: 557, endPoint y: 282, distance: 53.3
click at [550, 281] on div "2.5 % of the After Repair Value" at bounding box center [562, 276] width 200 height 15
type input "$ 9,200"
type input "2 %"
drag, startPoint x: 575, startPoint y: 308, endPoint x: 592, endPoint y: 350, distance: 44.9
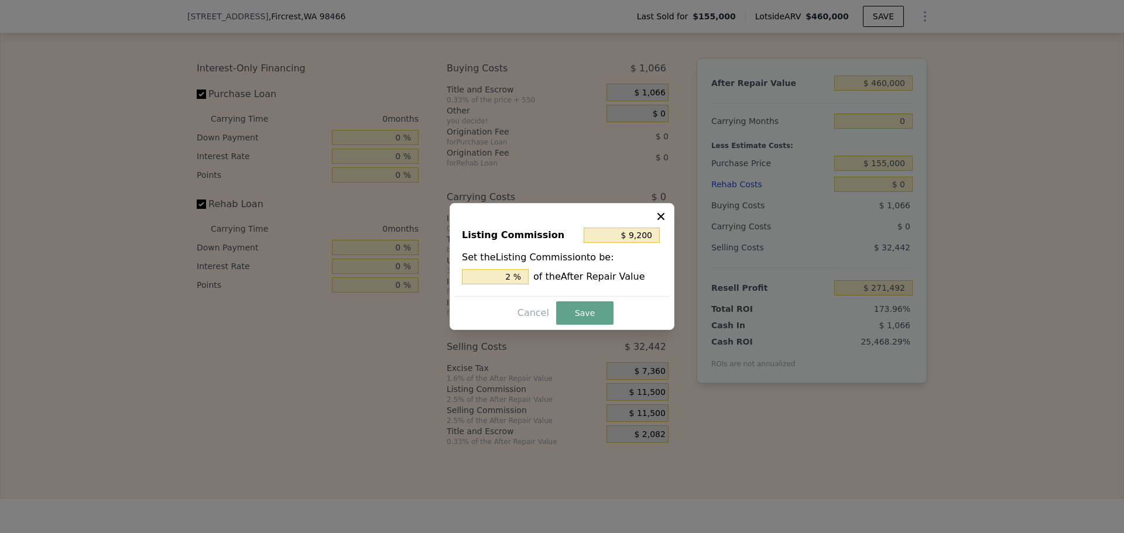
click at [575, 309] on button "Save" at bounding box center [584, 312] width 57 height 23
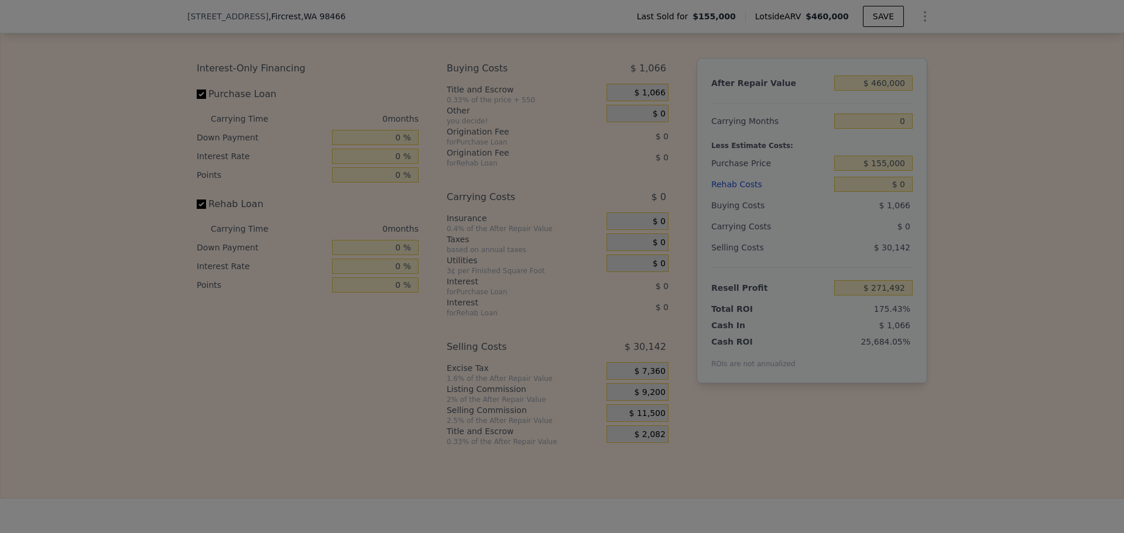
type input "$ 273,792"
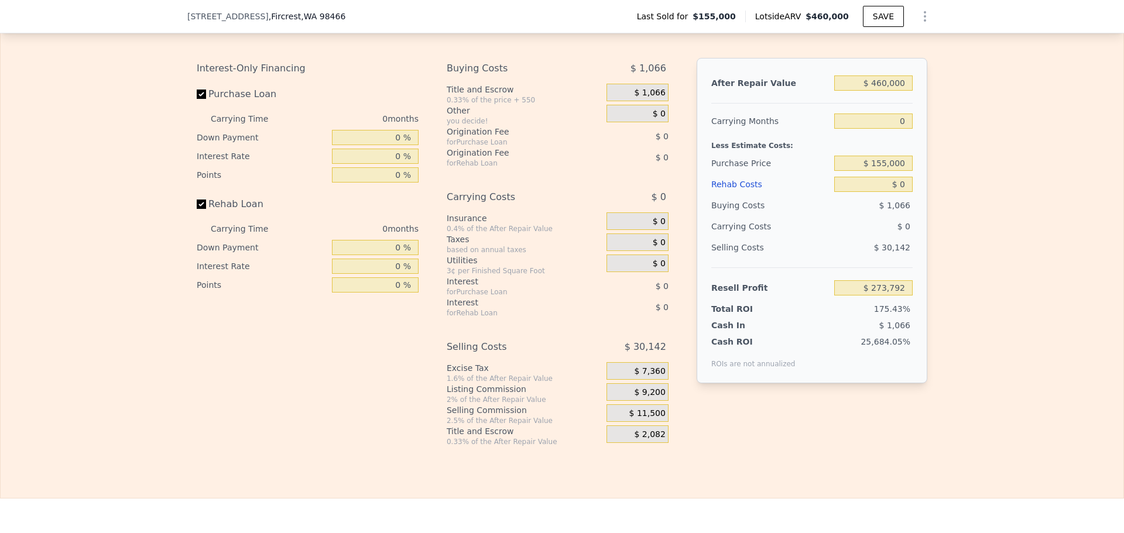
click at [633, 422] on div "$ 11,500" at bounding box center [637, 413] width 62 height 18
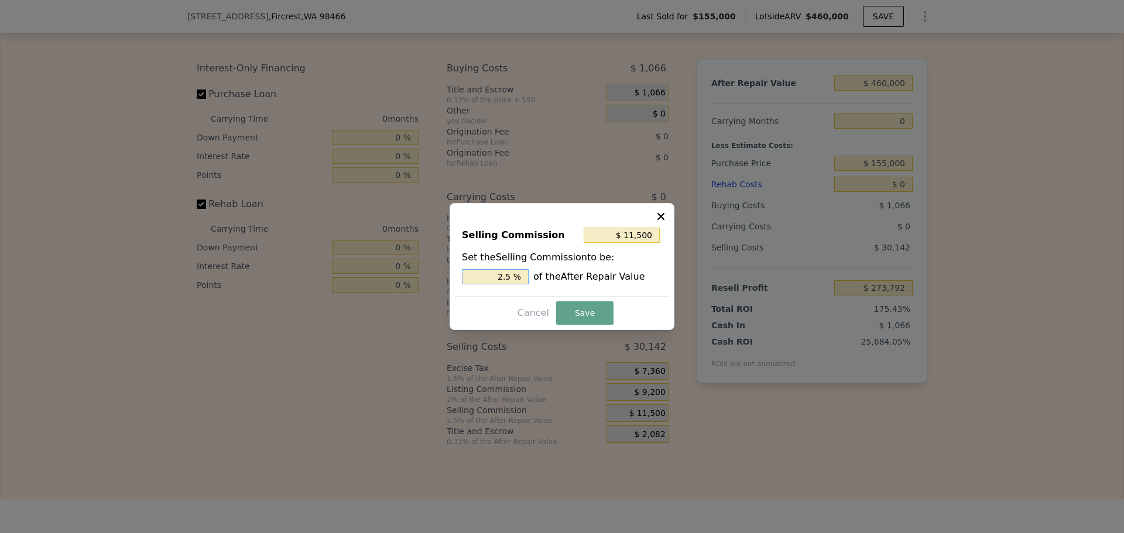
drag, startPoint x: 506, startPoint y: 279, endPoint x: 552, endPoint y: 282, distance: 45.7
click at [552, 282] on div "2.5 % of the After Repair Value" at bounding box center [562, 276] width 200 height 15
type input "$ 9,200"
type input "2 %"
click at [596, 317] on button "Save" at bounding box center [584, 312] width 57 height 23
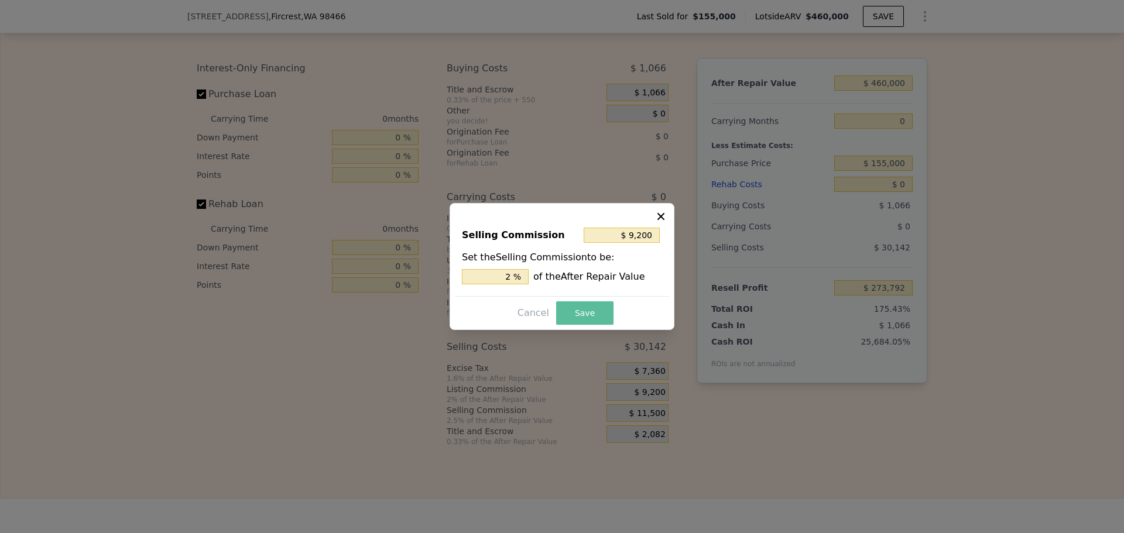
type input "$ 276,092"
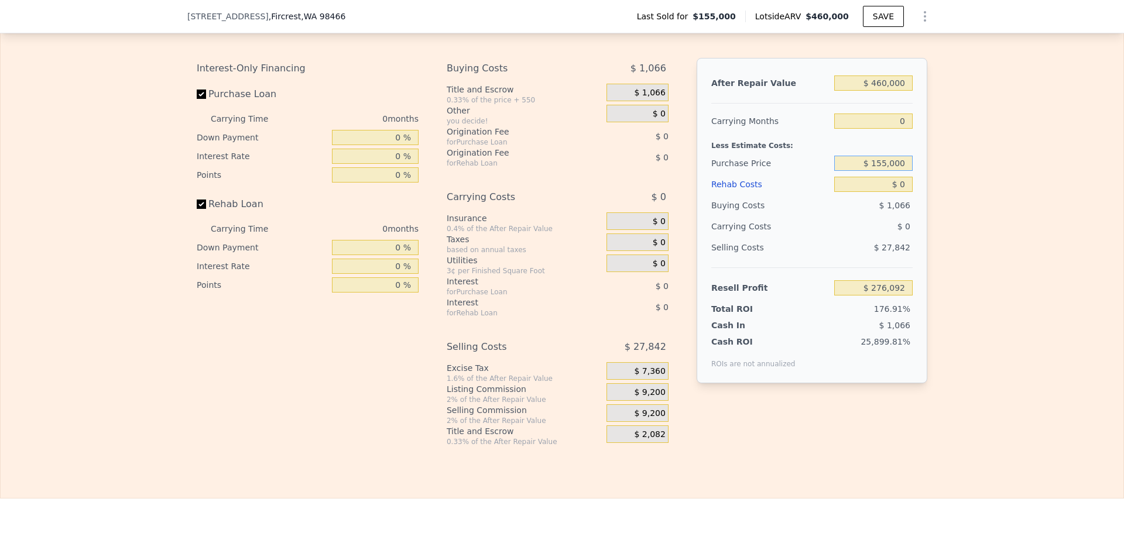
drag, startPoint x: 876, startPoint y: 183, endPoint x: 883, endPoint y: 180, distance: 8.0
click at [883, 171] on input "$ 155,000" at bounding box center [873, 163] width 78 height 15
type input "$ 175,000"
click at [957, 155] on div "Edit the assumptions in yellow boxes. Input profit to calculate an offer price.…" at bounding box center [562, 228] width 1123 height 435
type input "$ 256,025"
